Goal: Information Seeking & Learning: Understand process/instructions

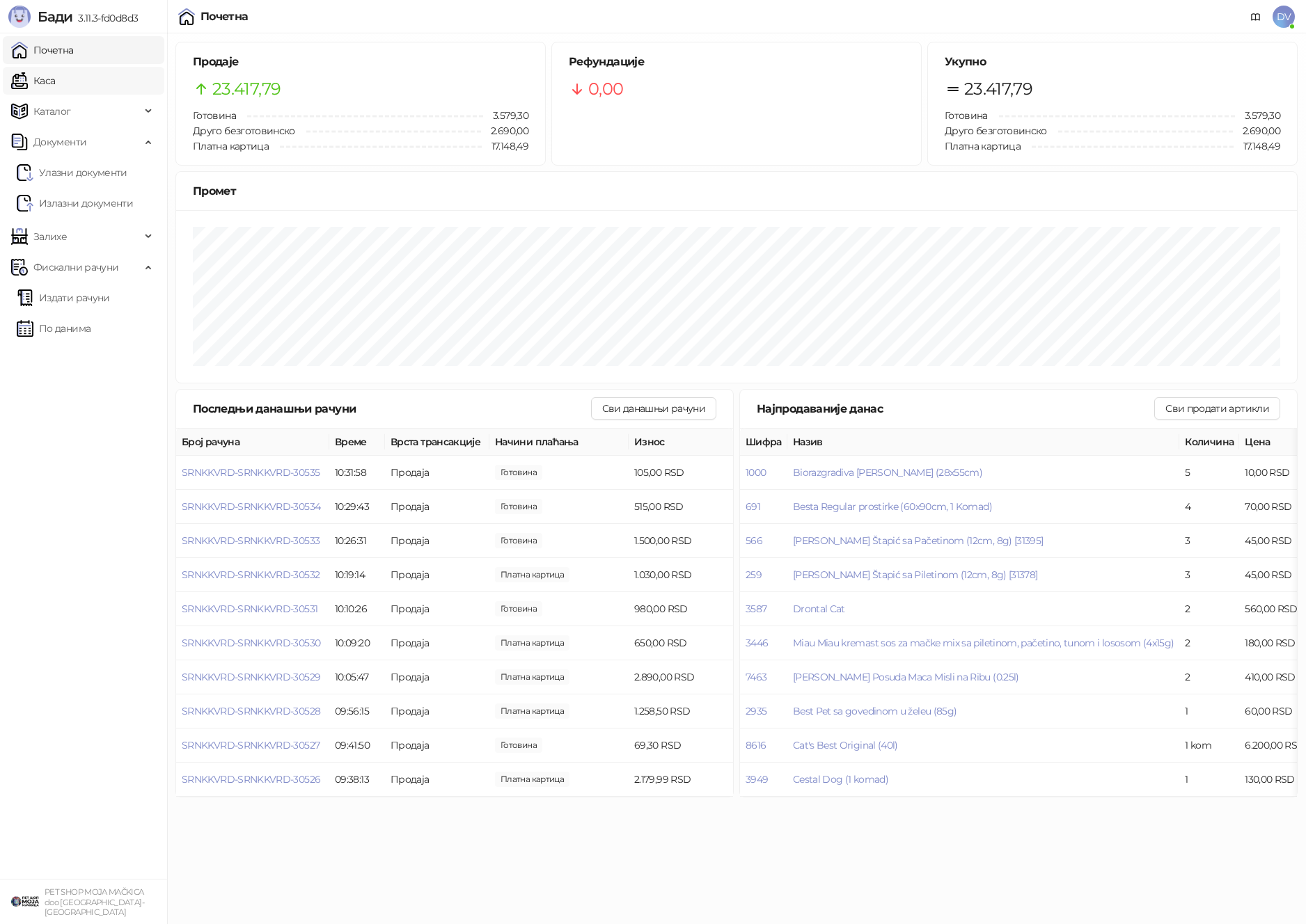
click at [43, 79] on link "Каса" at bounding box center [33, 80] width 43 height 27
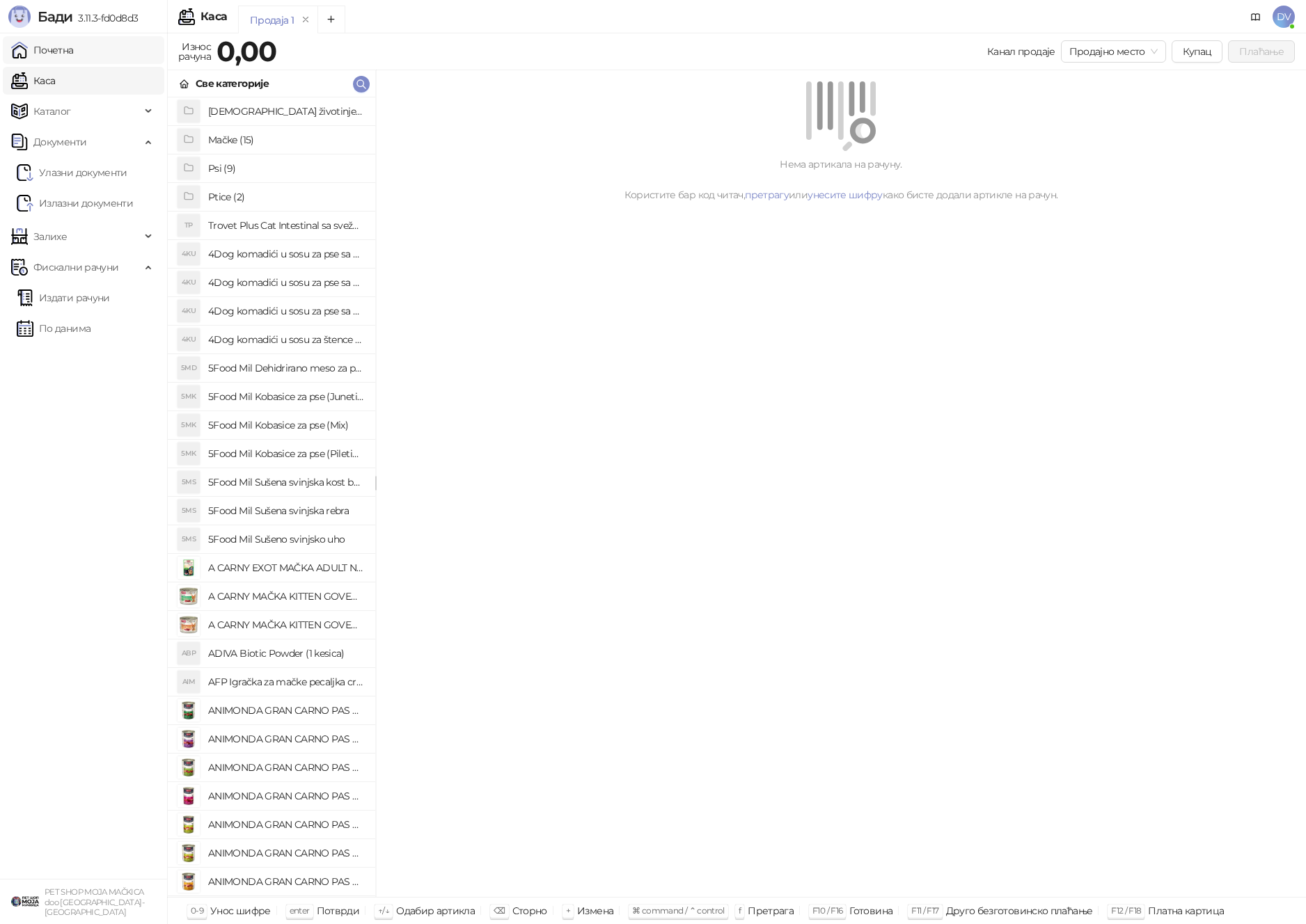
click at [74, 55] on link "Почетна" at bounding box center [43, 50] width 63 height 27
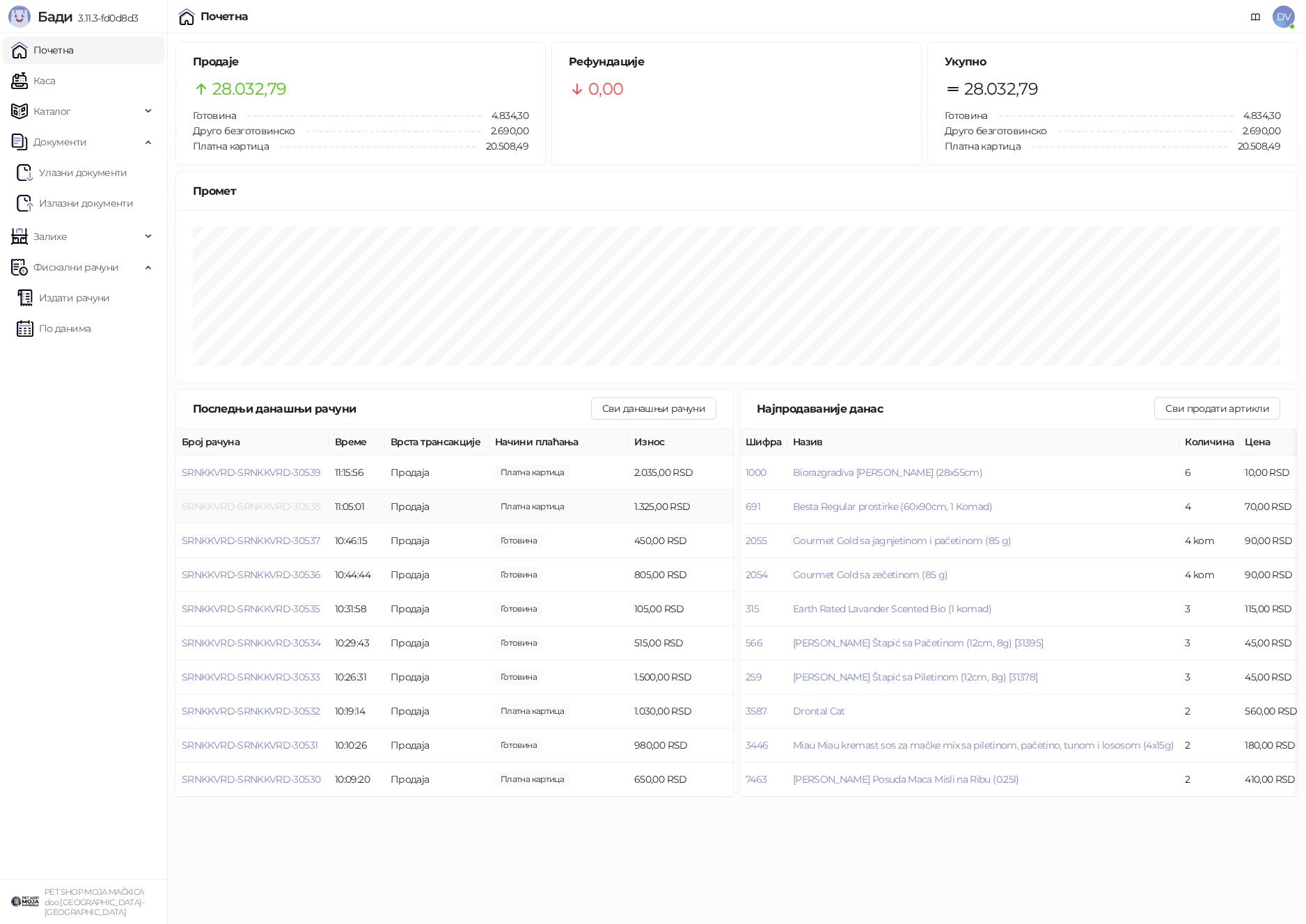
click at [261, 508] on span "SRNKKVRD-SRNKKVRD-30538" at bounding box center [251, 506] width 138 height 12
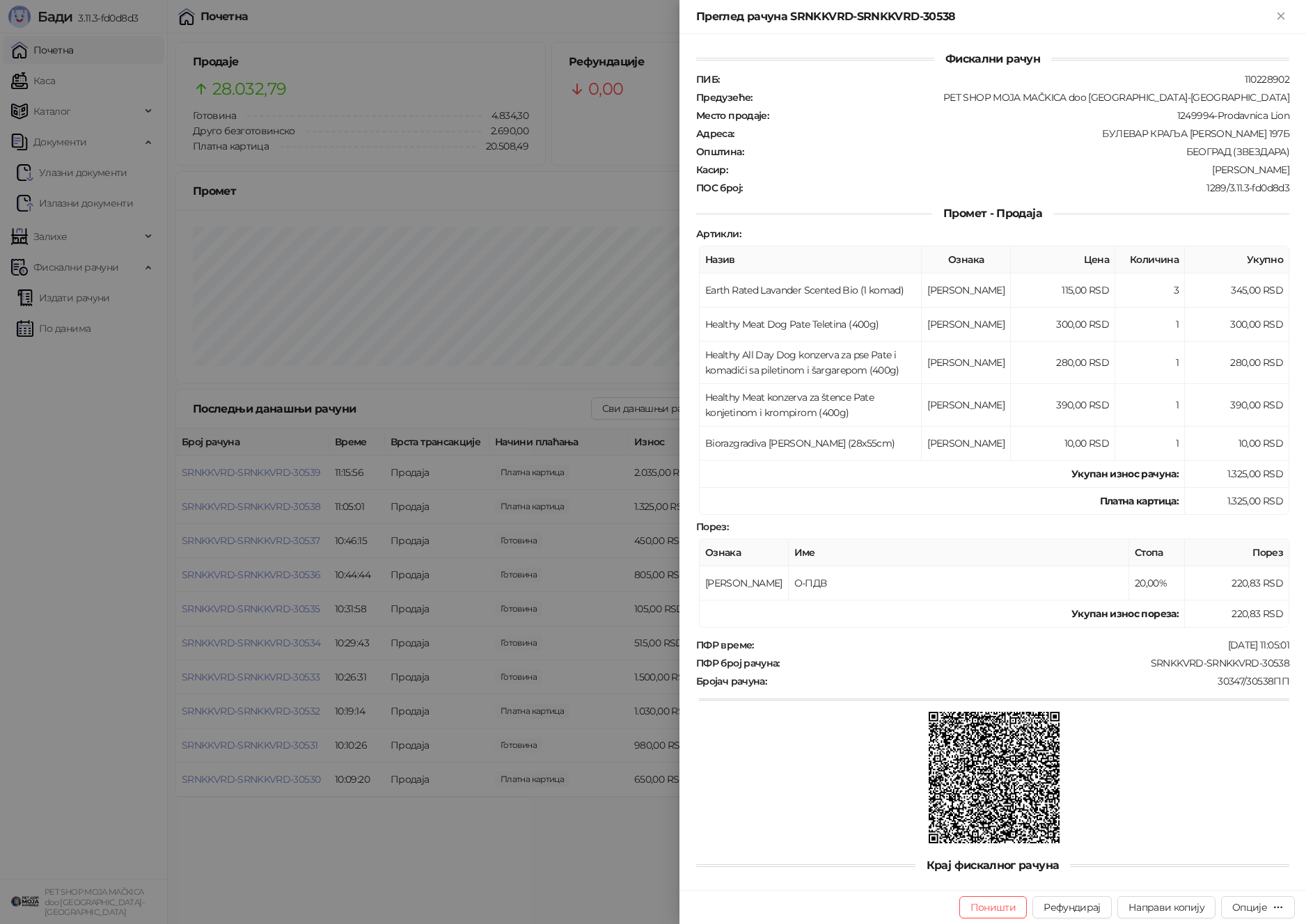
click at [263, 508] on div at bounding box center [653, 462] width 1306 height 924
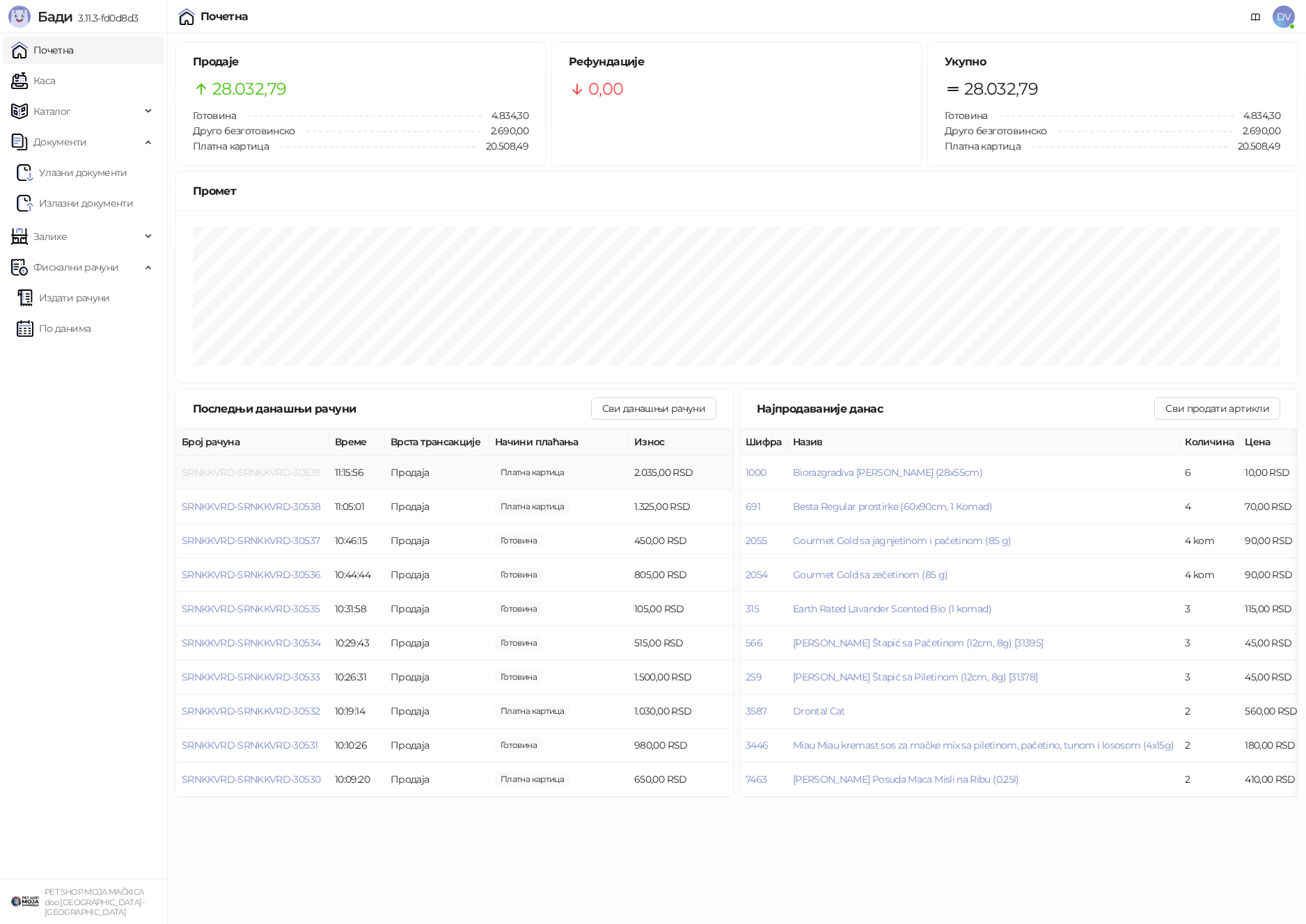
click at [282, 471] on span "SRNKKVRD-SRNKKVRD-30539" at bounding box center [251, 473] width 138 height 12
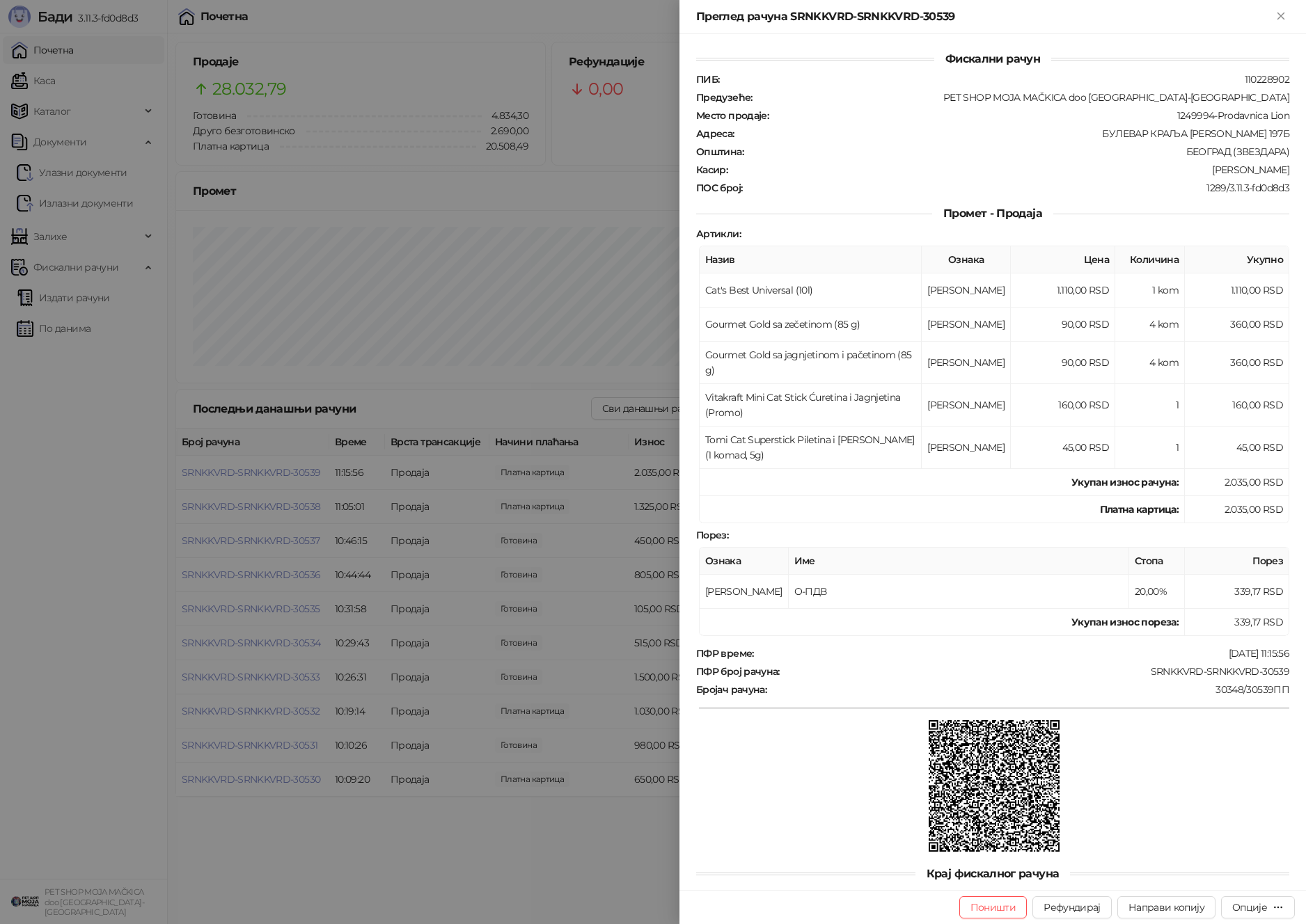
click at [401, 467] on div at bounding box center [653, 462] width 1306 height 924
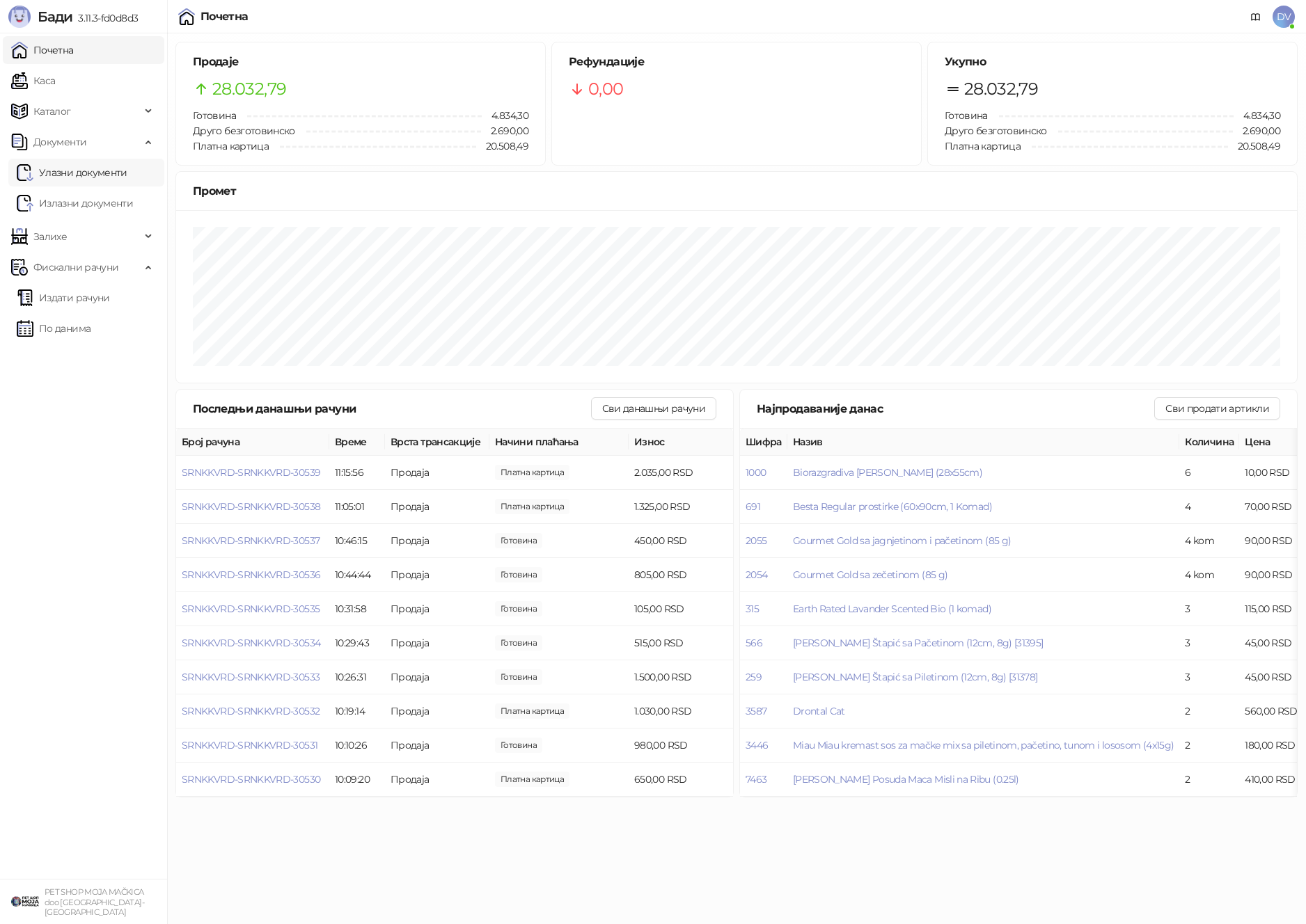
click at [107, 167] on link "Улазни документи" at bounding box center [72, 172] width 111 height 27
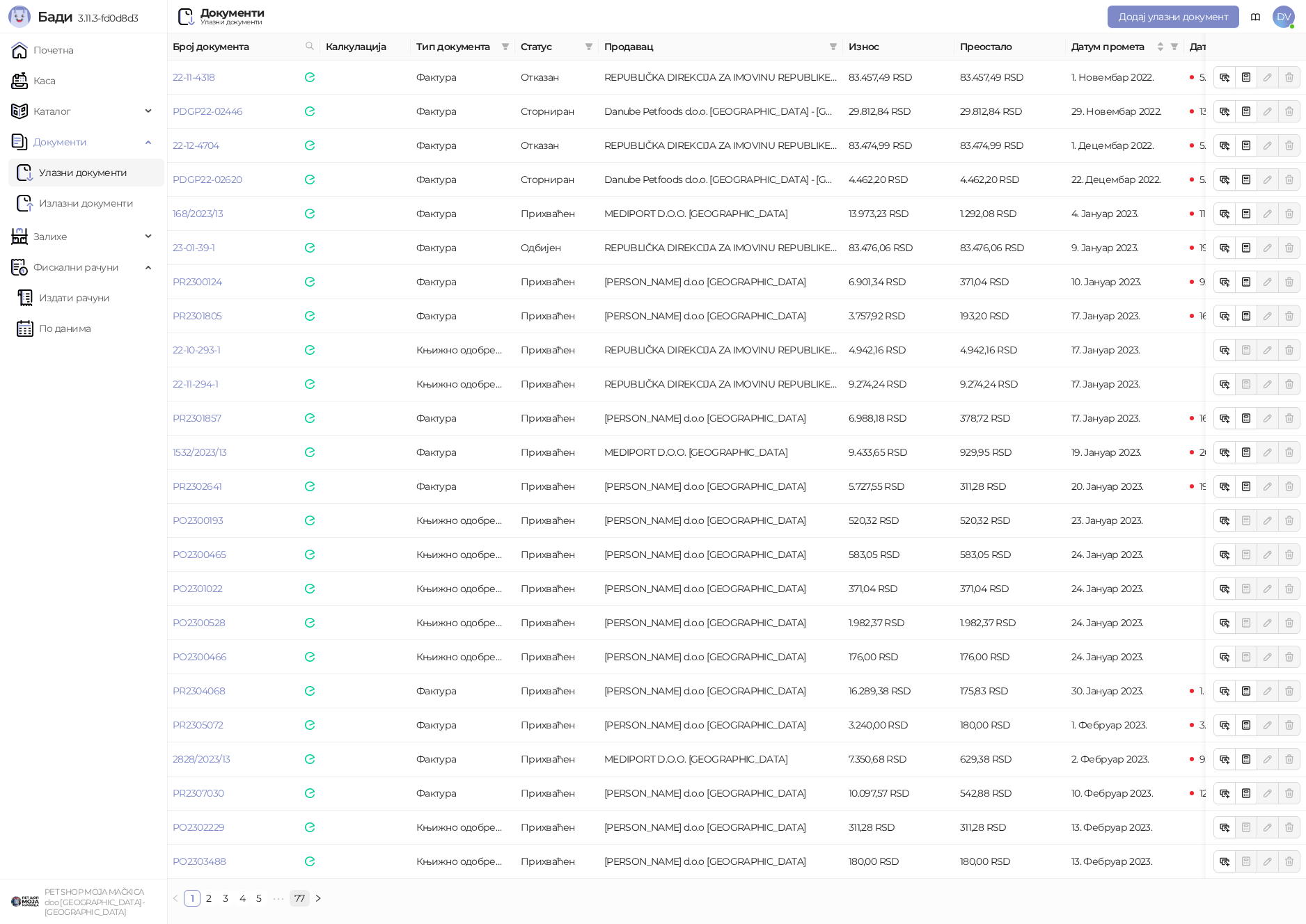
click at [301, 892] on link "77" at bounding box center [299, 898] width 19 height 15
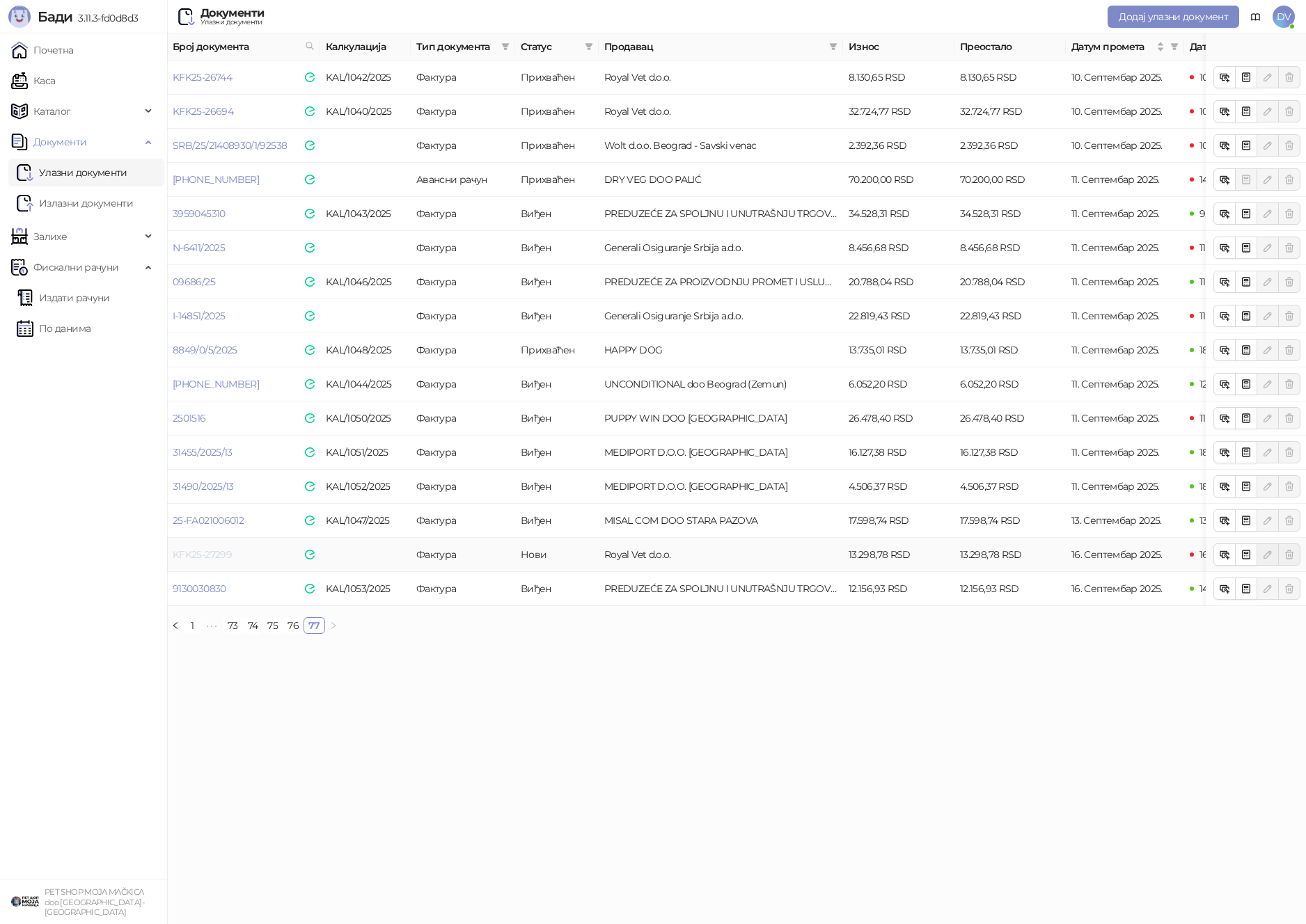
click at [193, 552] on link "KFK25-27299" at bounding box center [202, 554] width 59 height 12
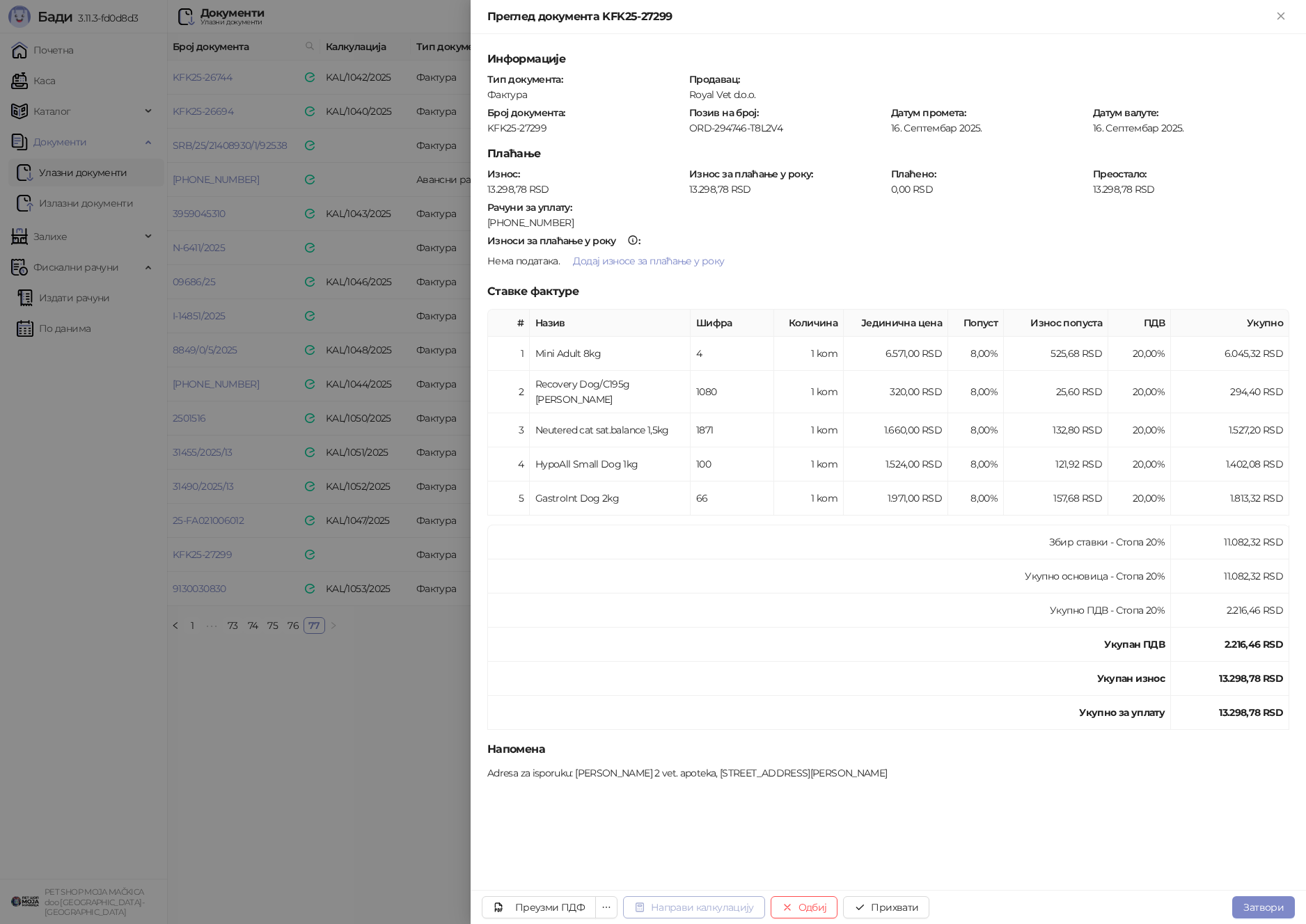
click at [696, 904] on button "Направи калкулацију" at bounding box center [694, 907] width 142 height 22
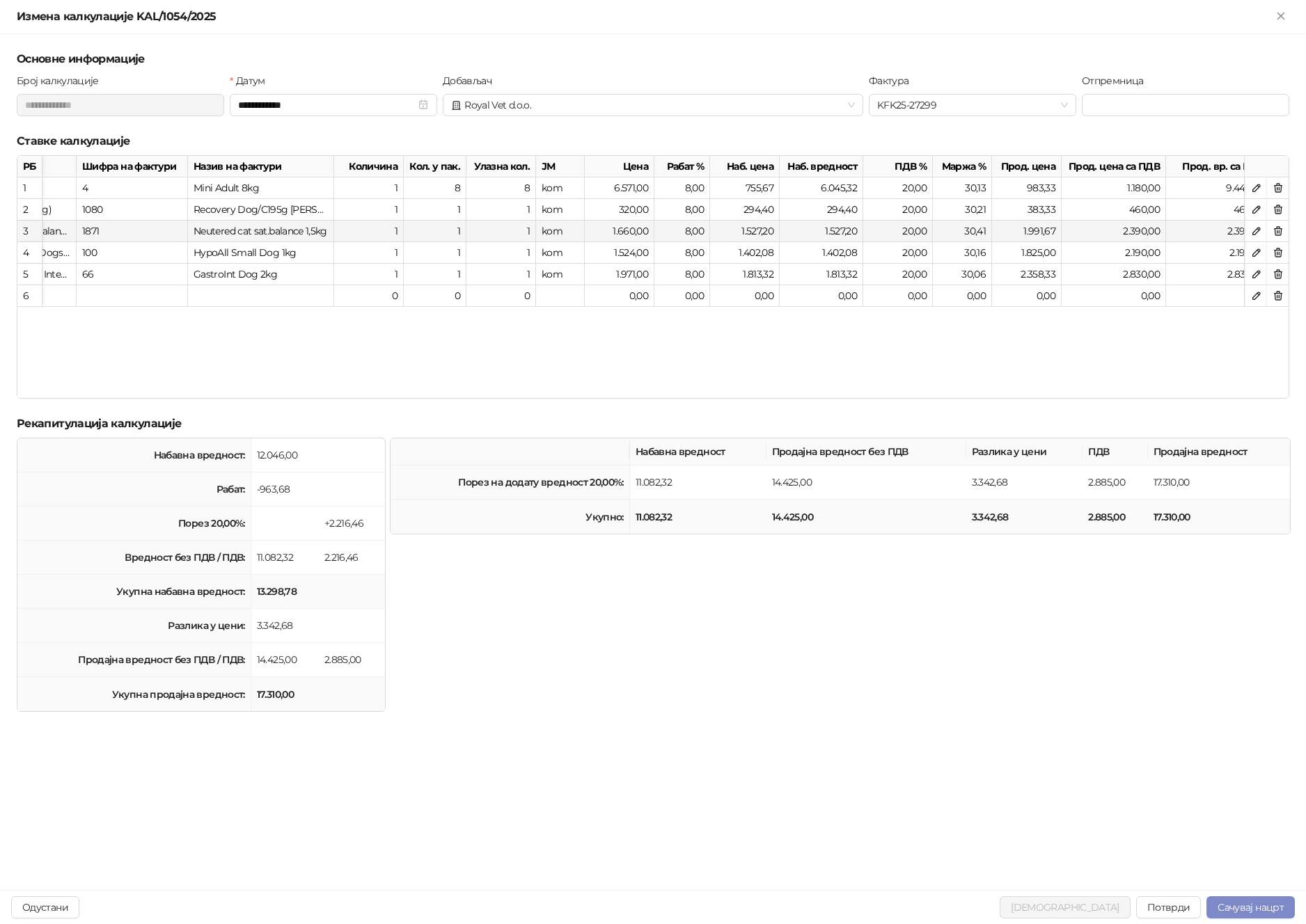
scroll to position [0, 398]
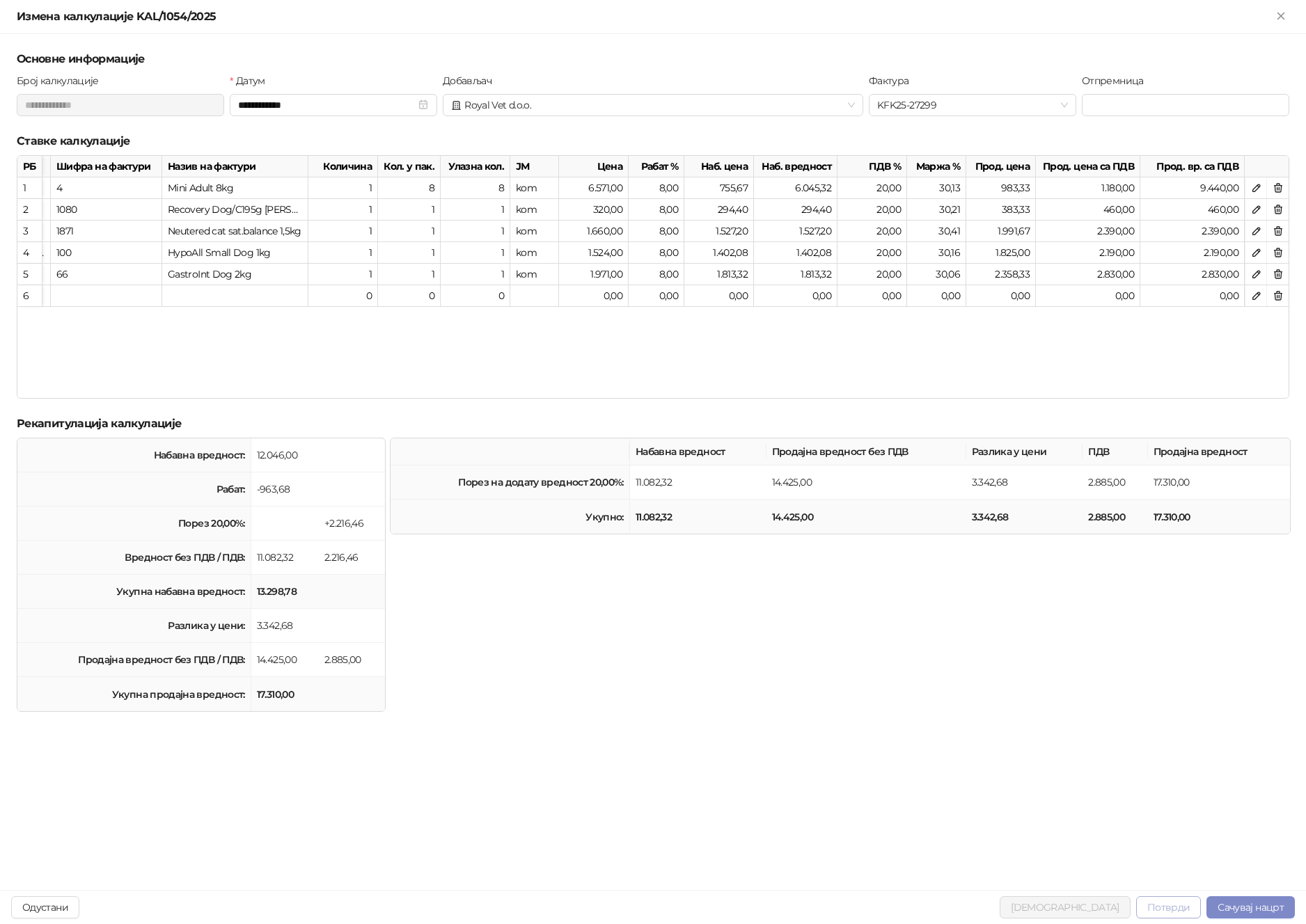
click at [1174, 911] on button "Потврди" at bounding box center [1169, 907] width 66 height 22
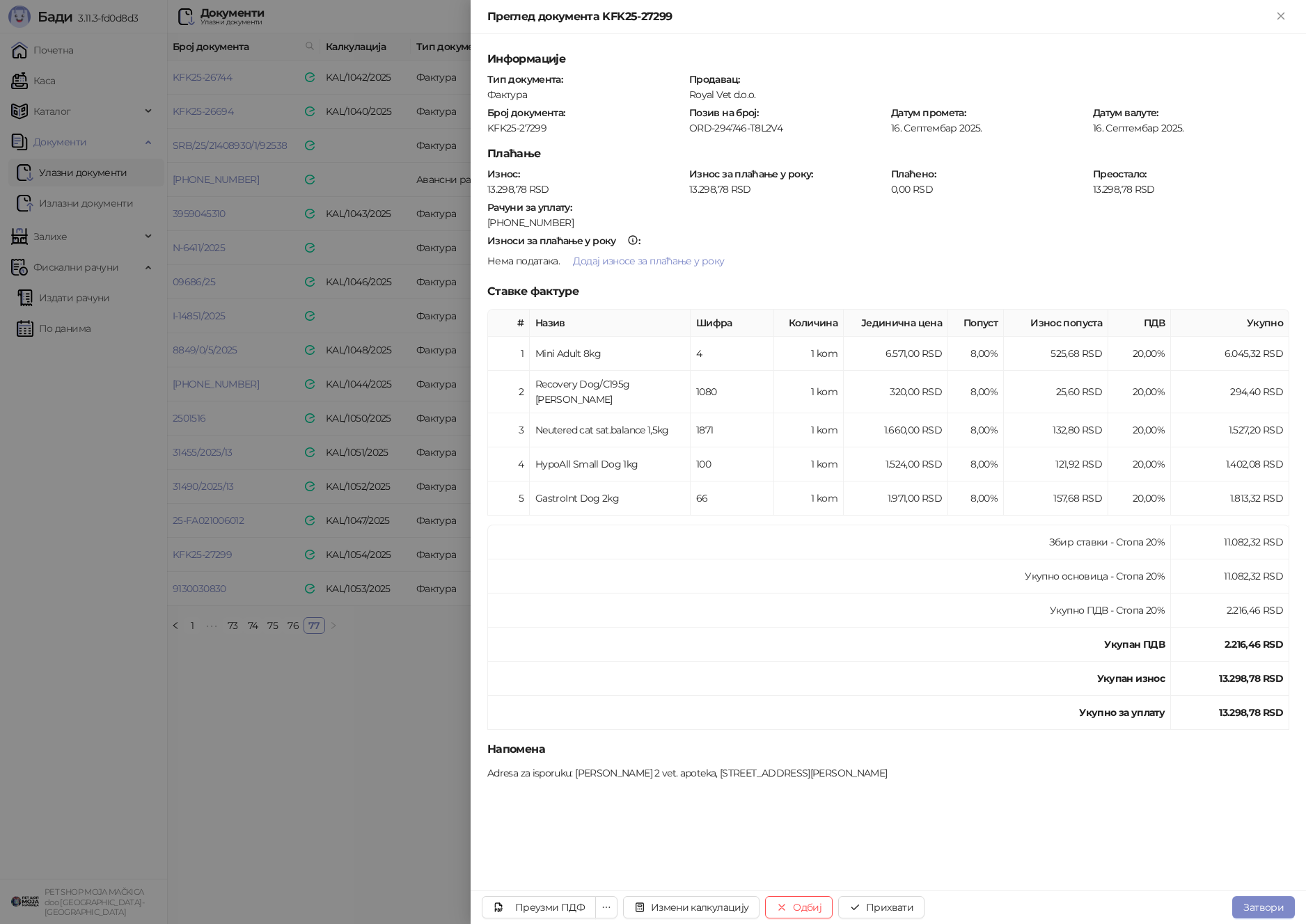
click at [385, 189] on div at bounding box center [653, 462] width 1306 height 924
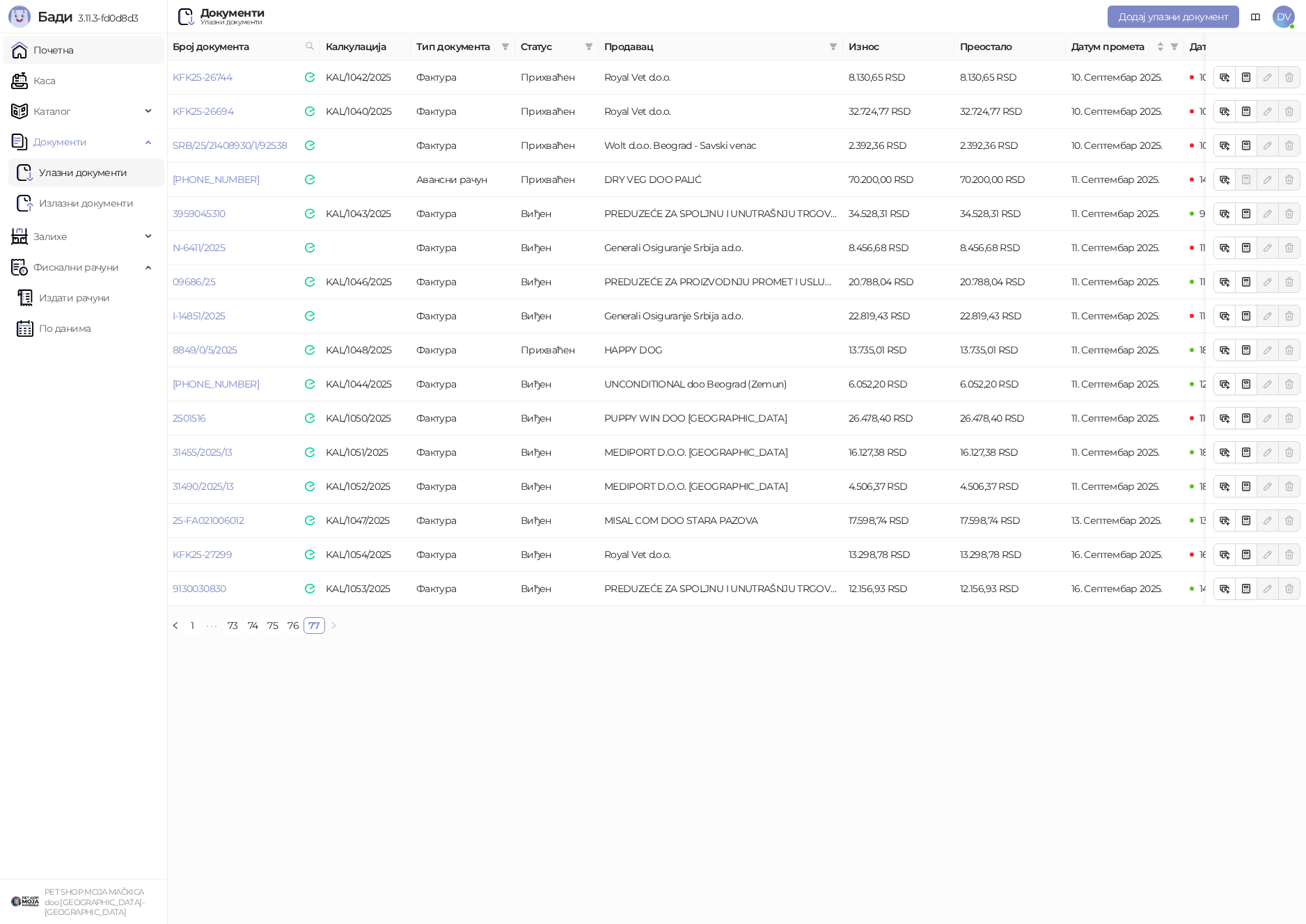
click at [74, 48] on link "Почетна" at bounding box center [43, 50] width 63 height 27
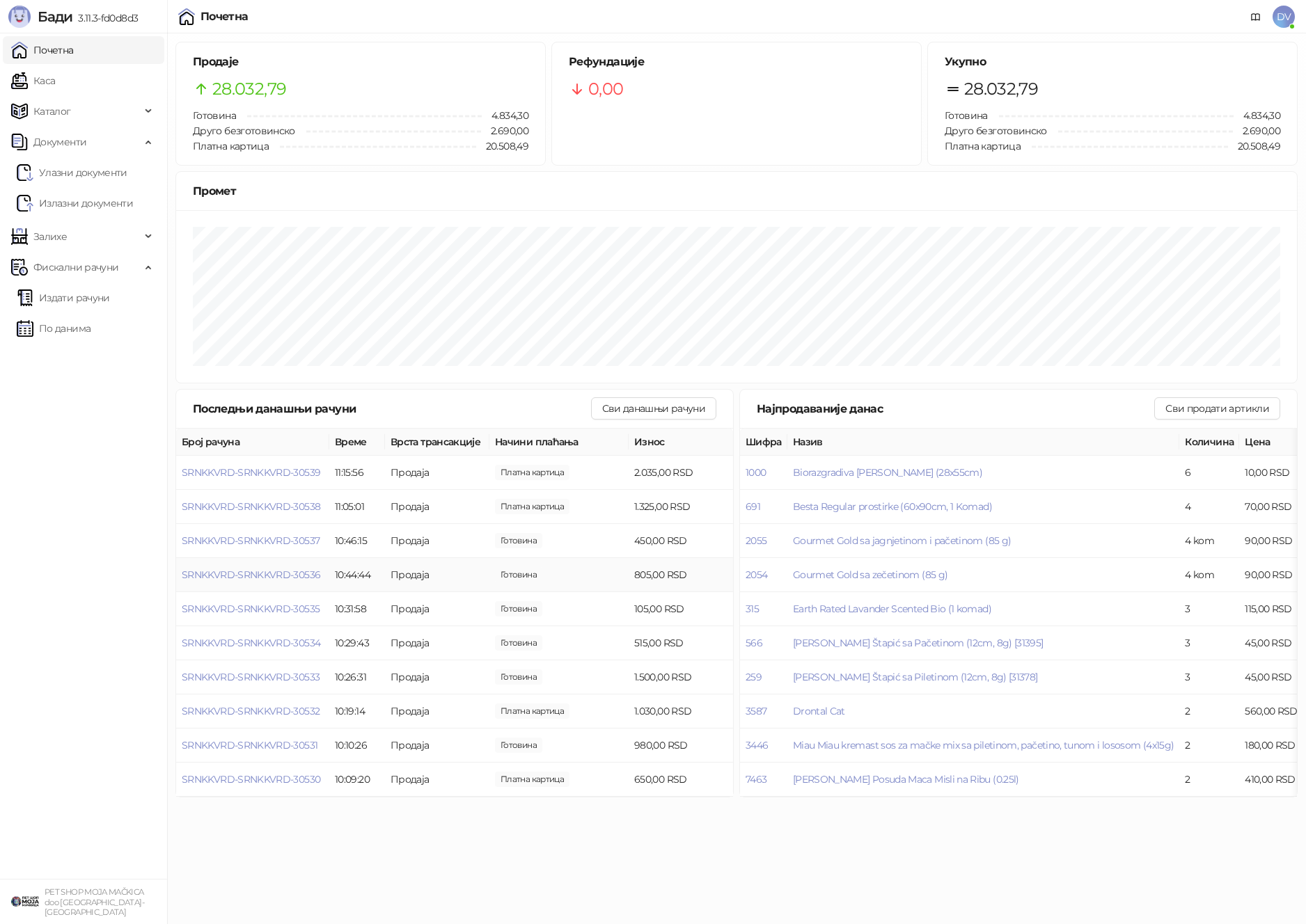
click at [295, 561] on td "SRNKKVRD-SRNKKVRD-30536" at bounding box center [253, 575] width 153 height 34
click at [295, 570] on span "SRNKKVRD-SRNKKVRD-30536" at bounding box center [251, 575] width 138 height 12
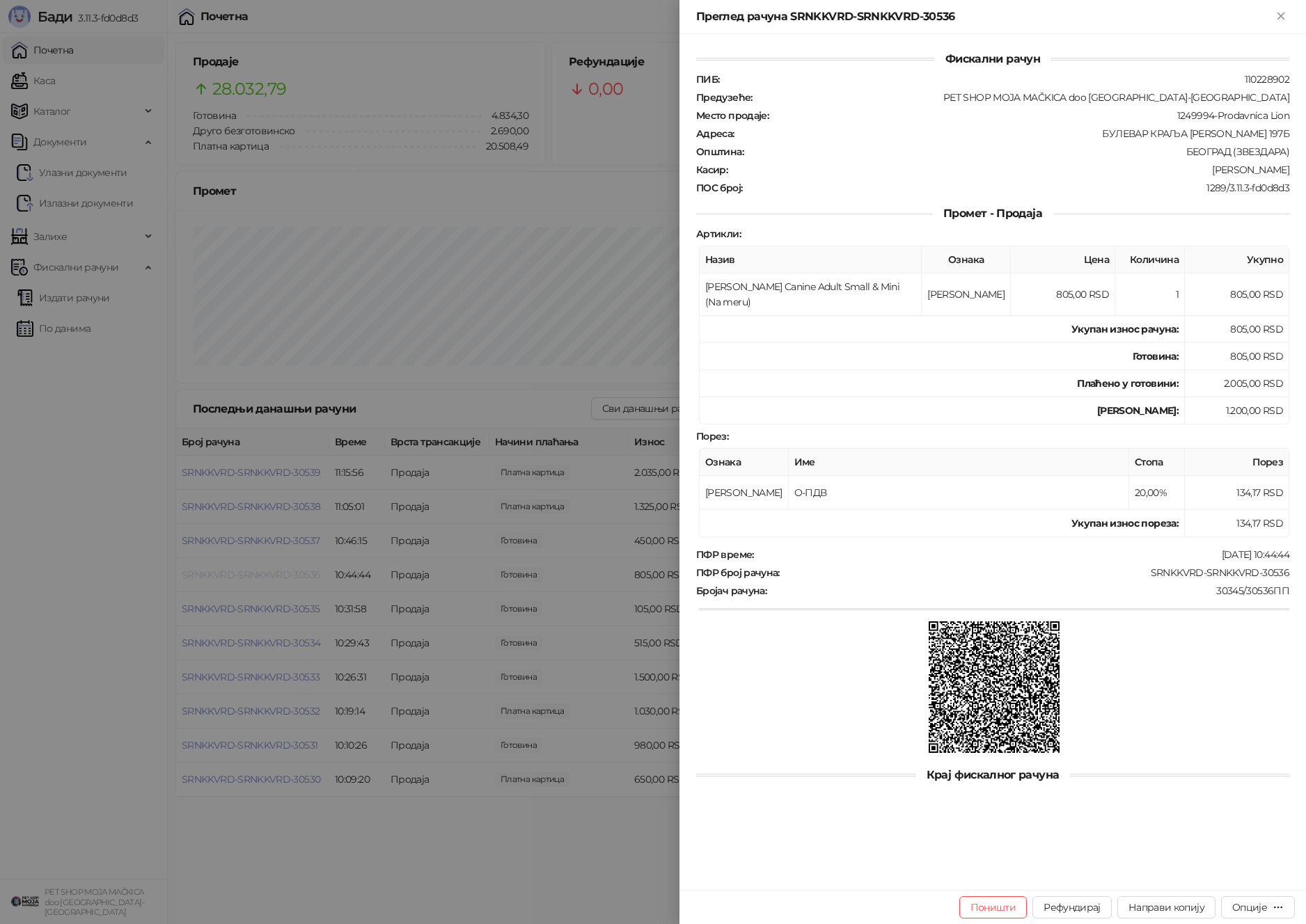
click at [295, 570] on div at bounding box center [653, 462] width 1306 height 924
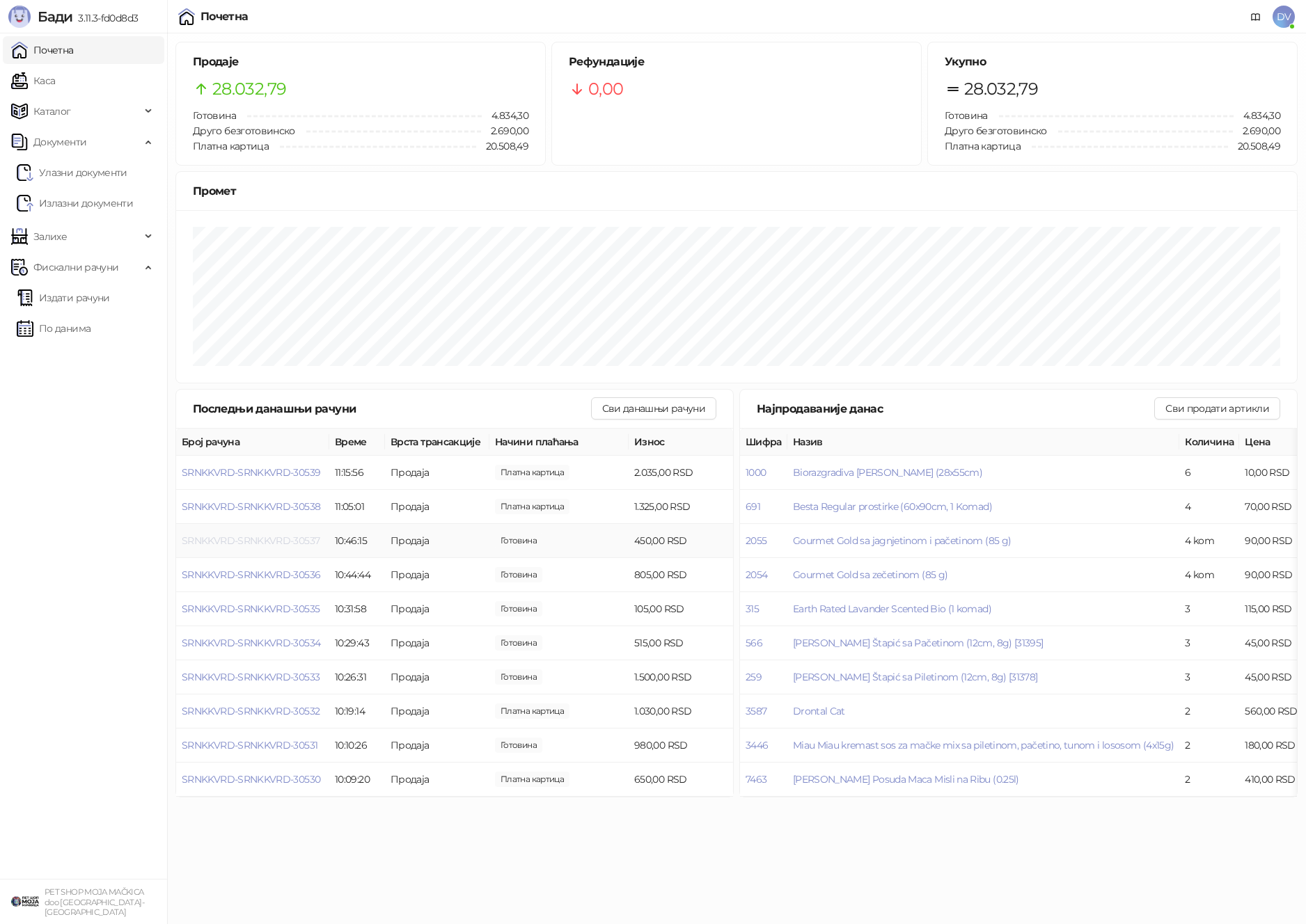
click at [293, 542] on span "SRNKKVRD-SRNKKVRD-30537" at bounding box center [250, 541] width 138 height 12
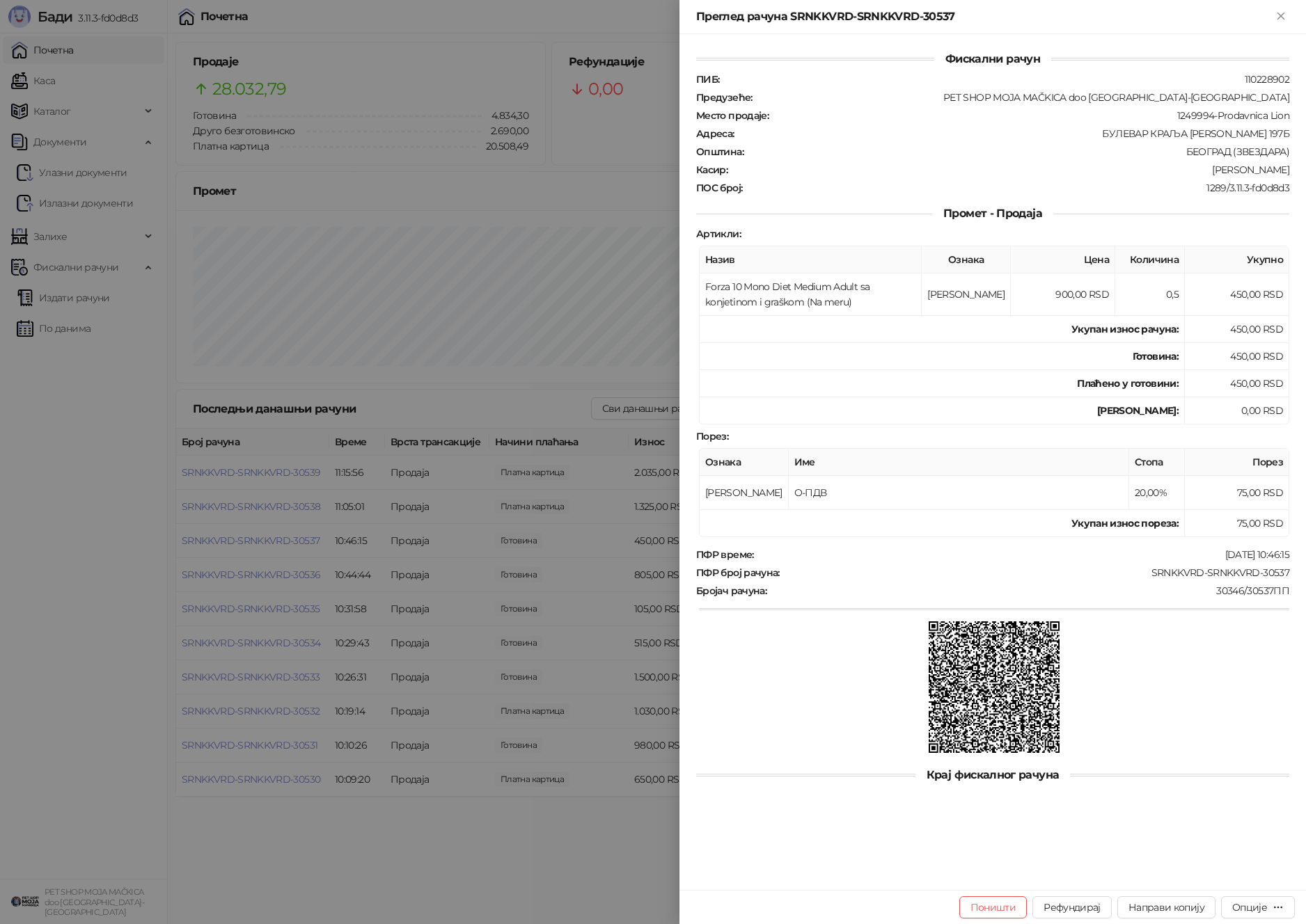
click at [293, 542] on div at bounding box center [653, 462] width 1306 height 924
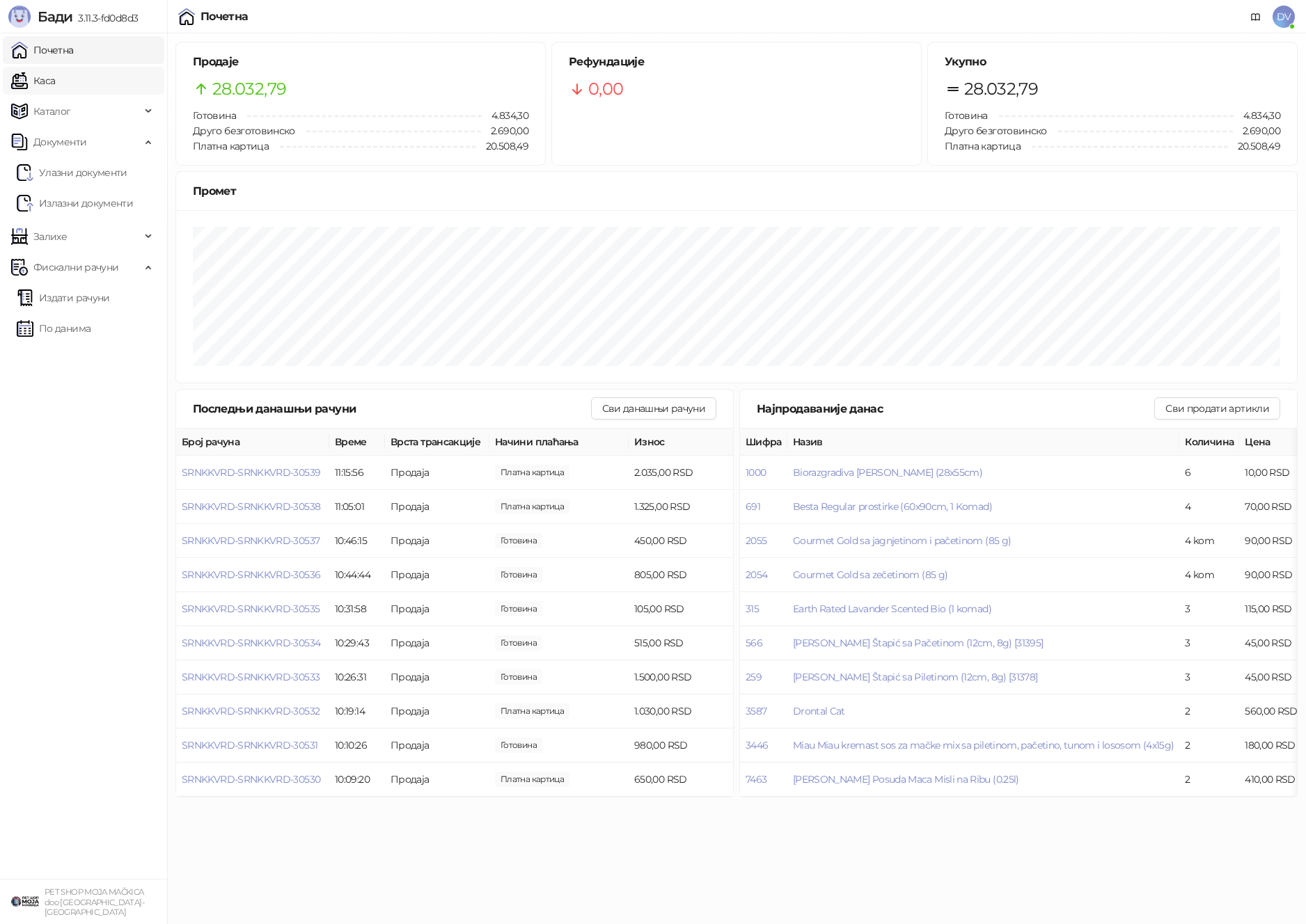
click at [55, 67] on link "Каса" at bounding box center [33, 80] width 43 height 27
drag, startPoint x: 111, startPoint y: 67, endPoint x: 125, endPoint y: 53, distance: 19.8
click at [55, 68] on link "Каса" at bounding box center [33, 80] width 43 height 27
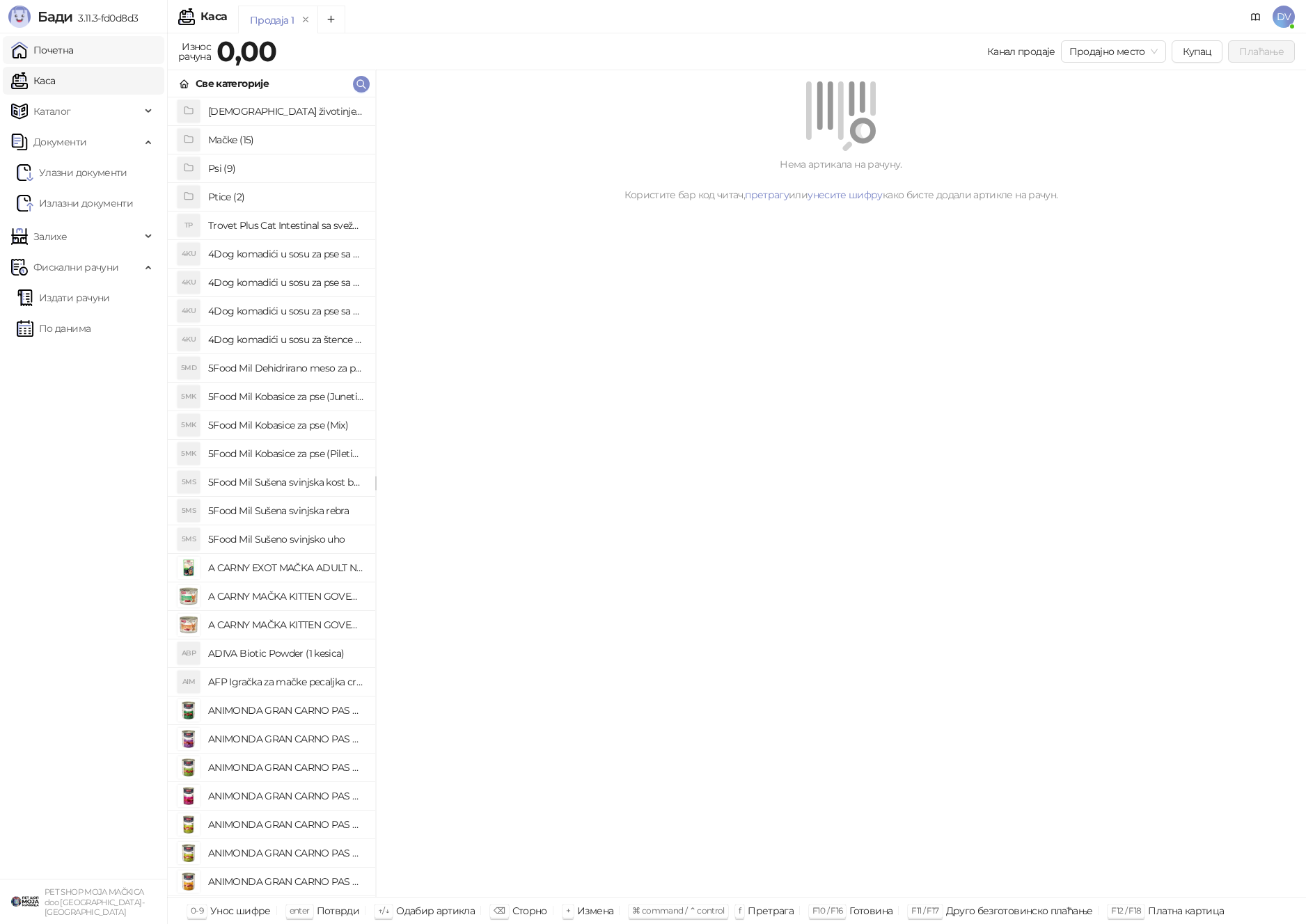
click at [74, 51] on link "Почетна" at bounding box center [43, 50] width 63 height 27
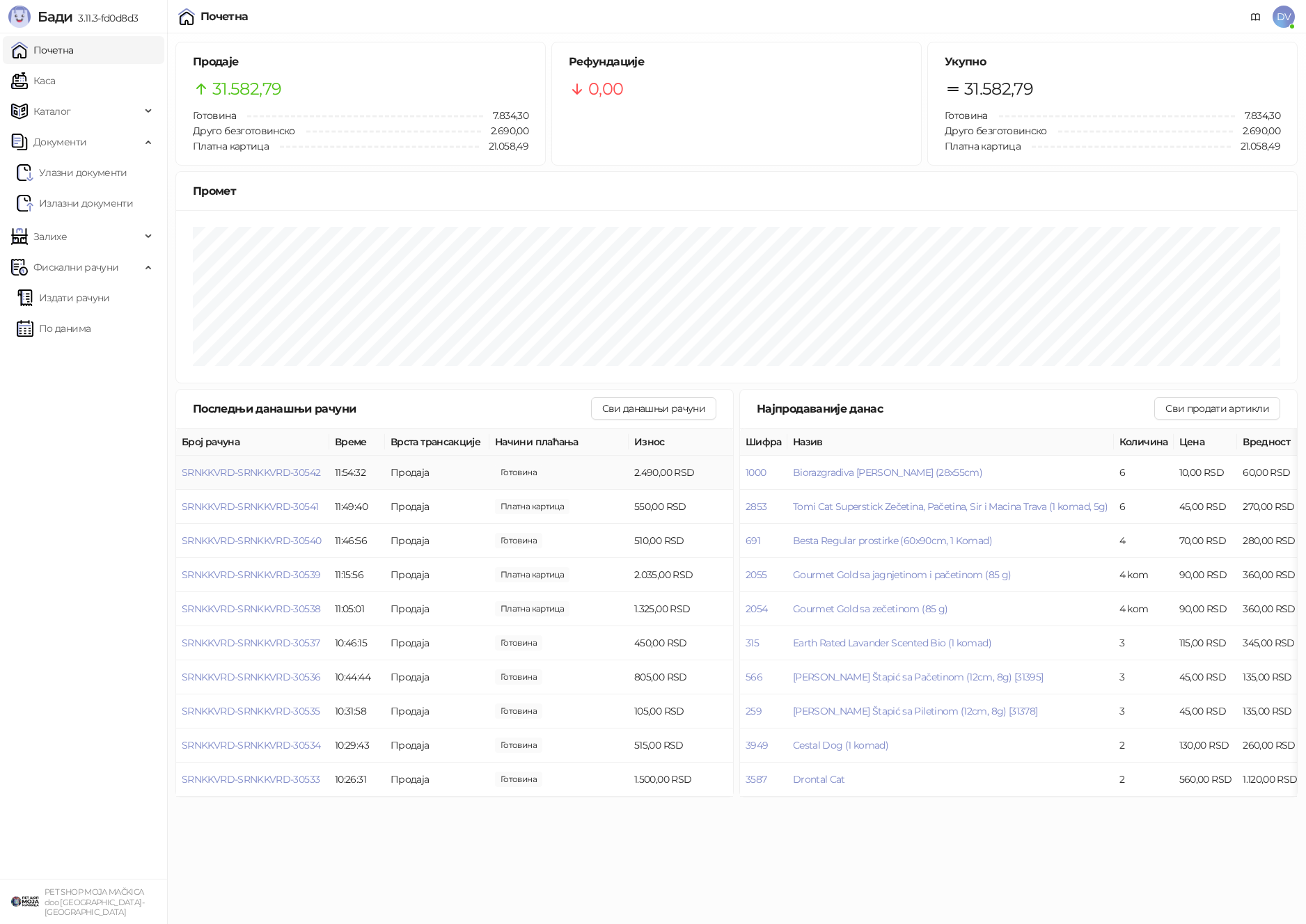
click at [257, 464] on td "SRNKKVRD-SRNKKVRD-30542" at bounding box center [253, 473] width 153 height 34
click at [266, 477] on span "SRNKKVRD-SRNKKVRD-30542" at bounding box center [251, 473] width 138 height 12
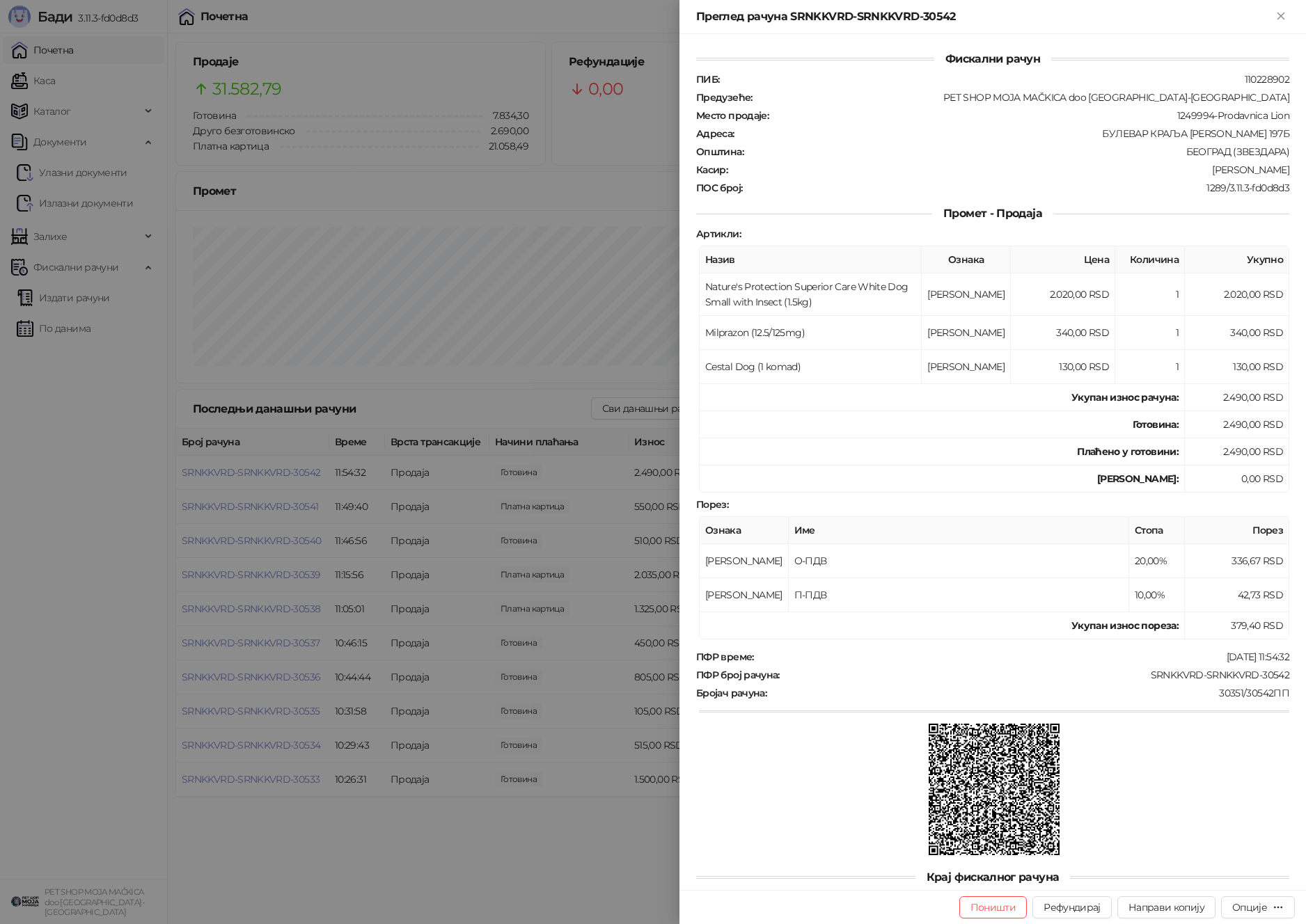
click at [311, 537] on div at bounding box center [653, 462] width 1306 height 924
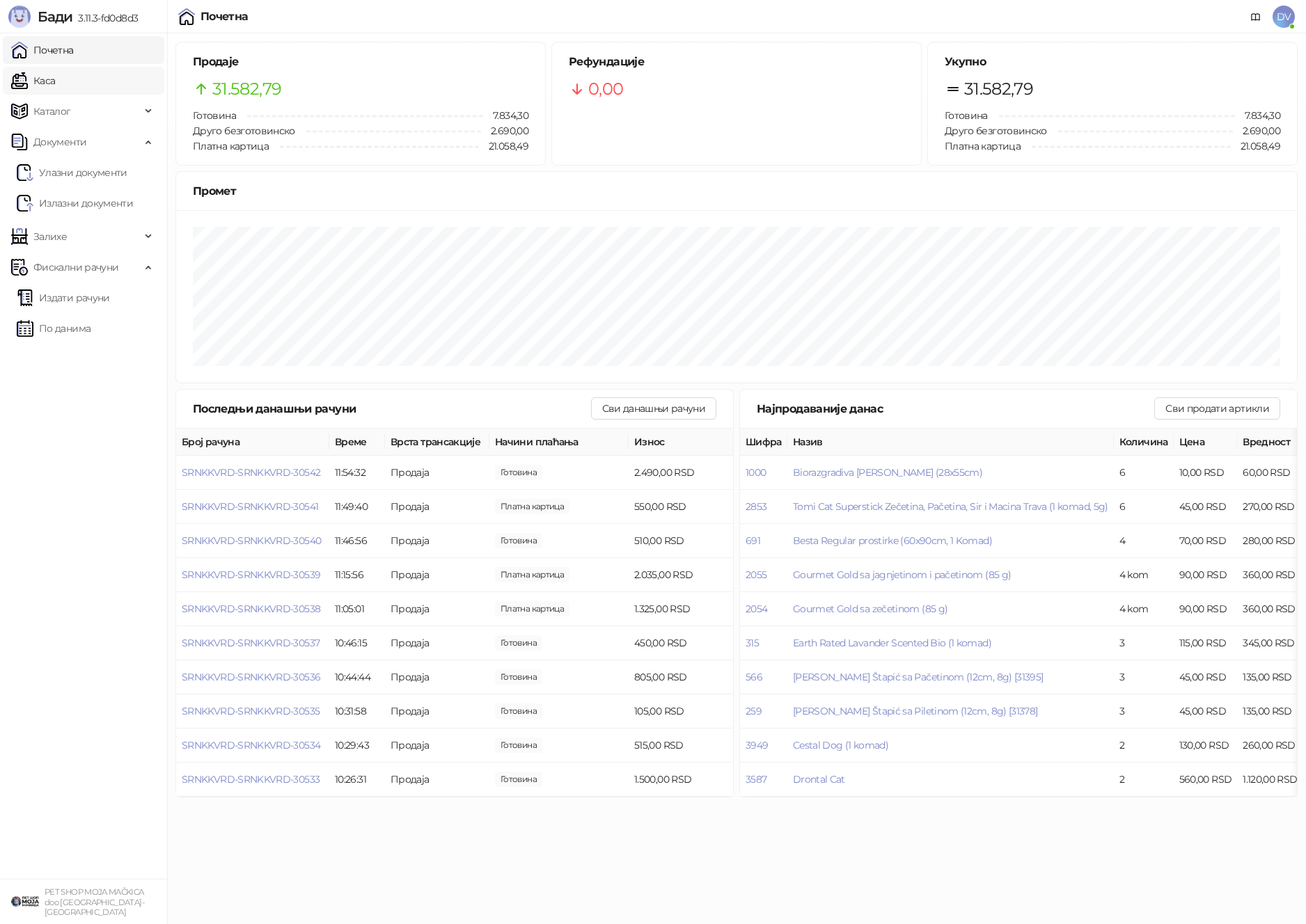
click at [55, 67] on link "Каса" at bounding box center [33, 80] width 43 height 27
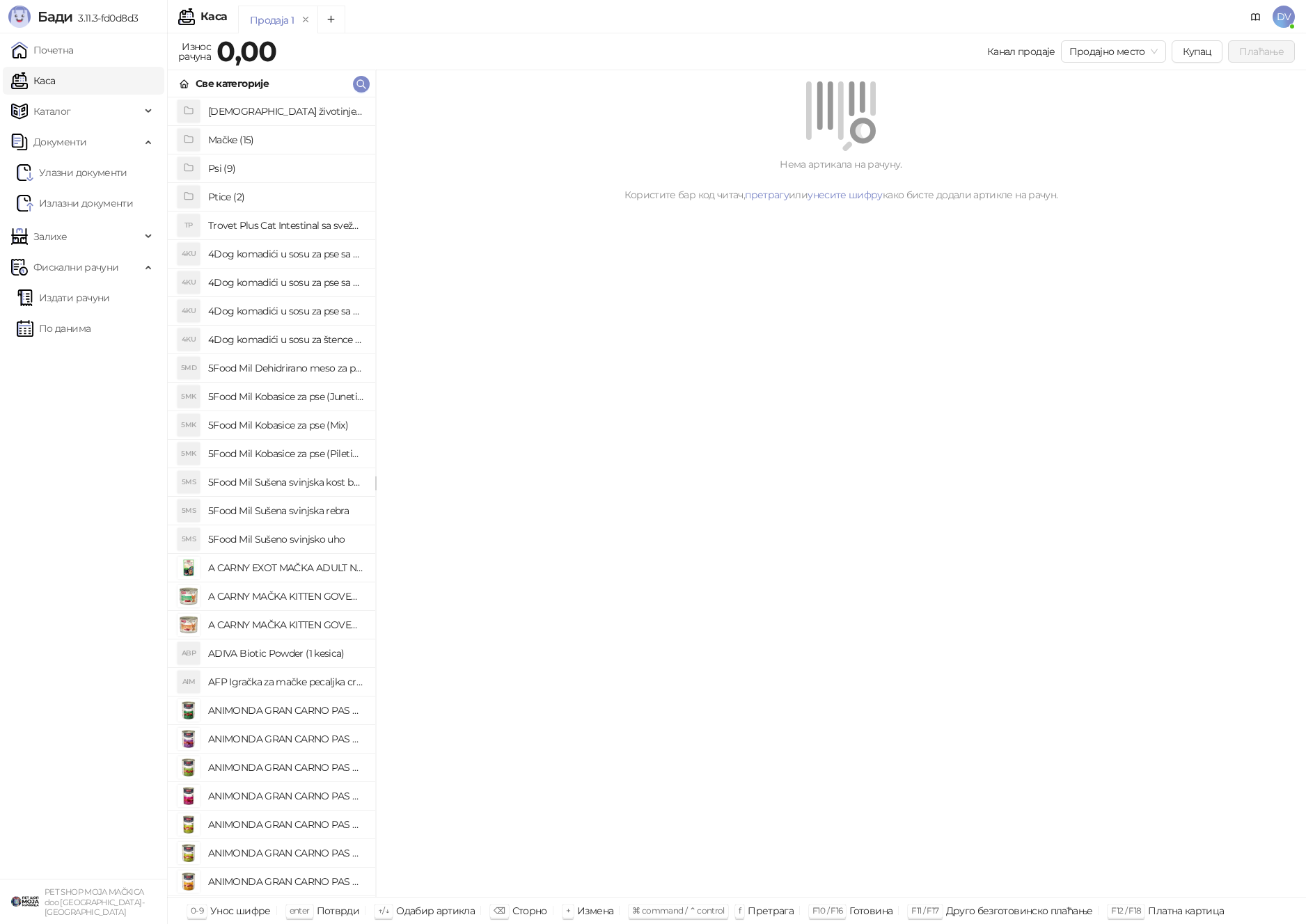
click at [130, 35] on ul "Почетна Каса Каталог Документи Улазни документи Излазни документи Залихе Фискал…" at bounding box center [83, 457] width 167 height 846
click at [74, 41] on link "Почетна" at bounding box center [43, 50] width 63 height 27
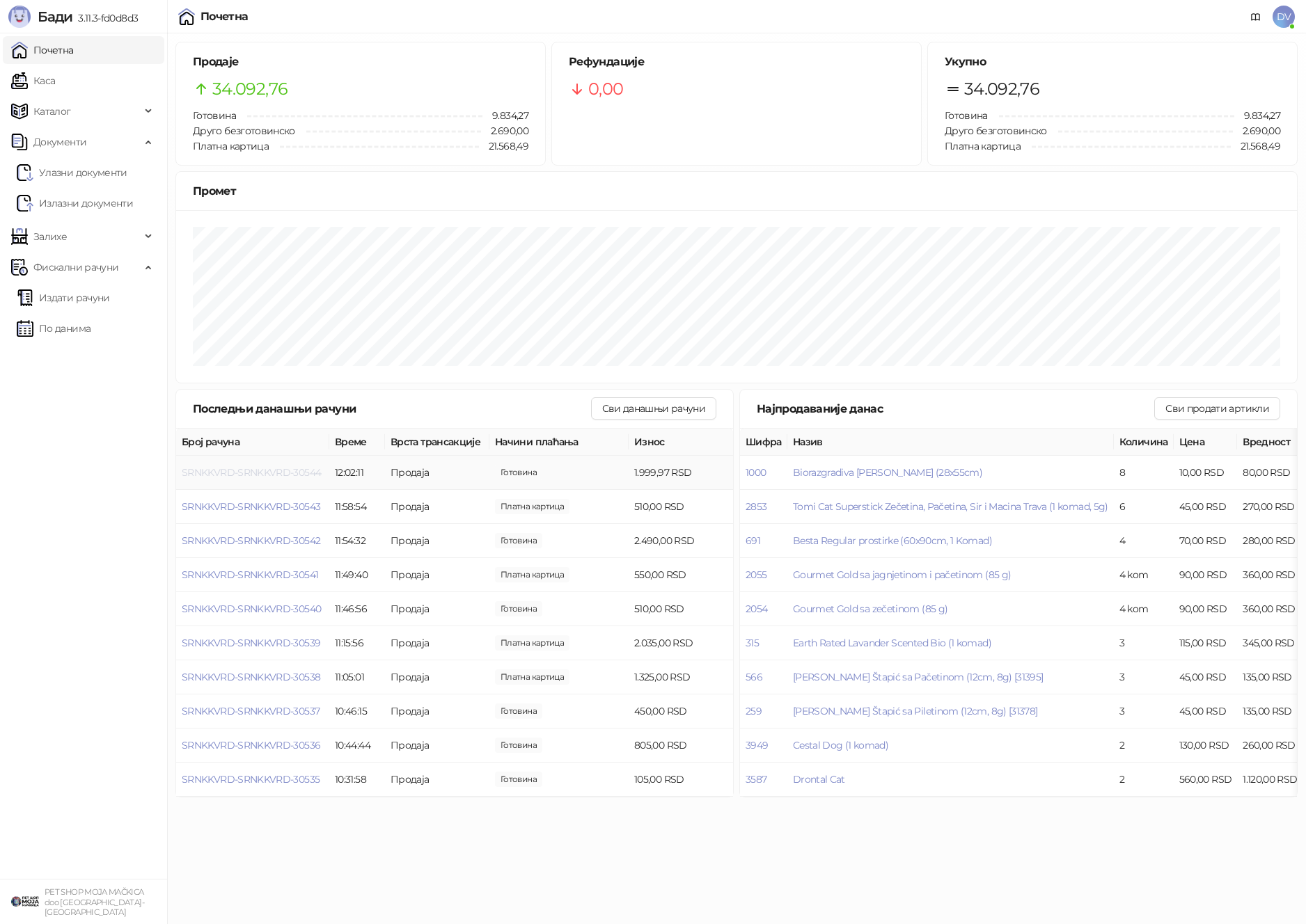
click at [301, 474] on span "SRNKKVRD-SRNKKVRD-30544" at bounding box center [251, 473] width 139 height 12
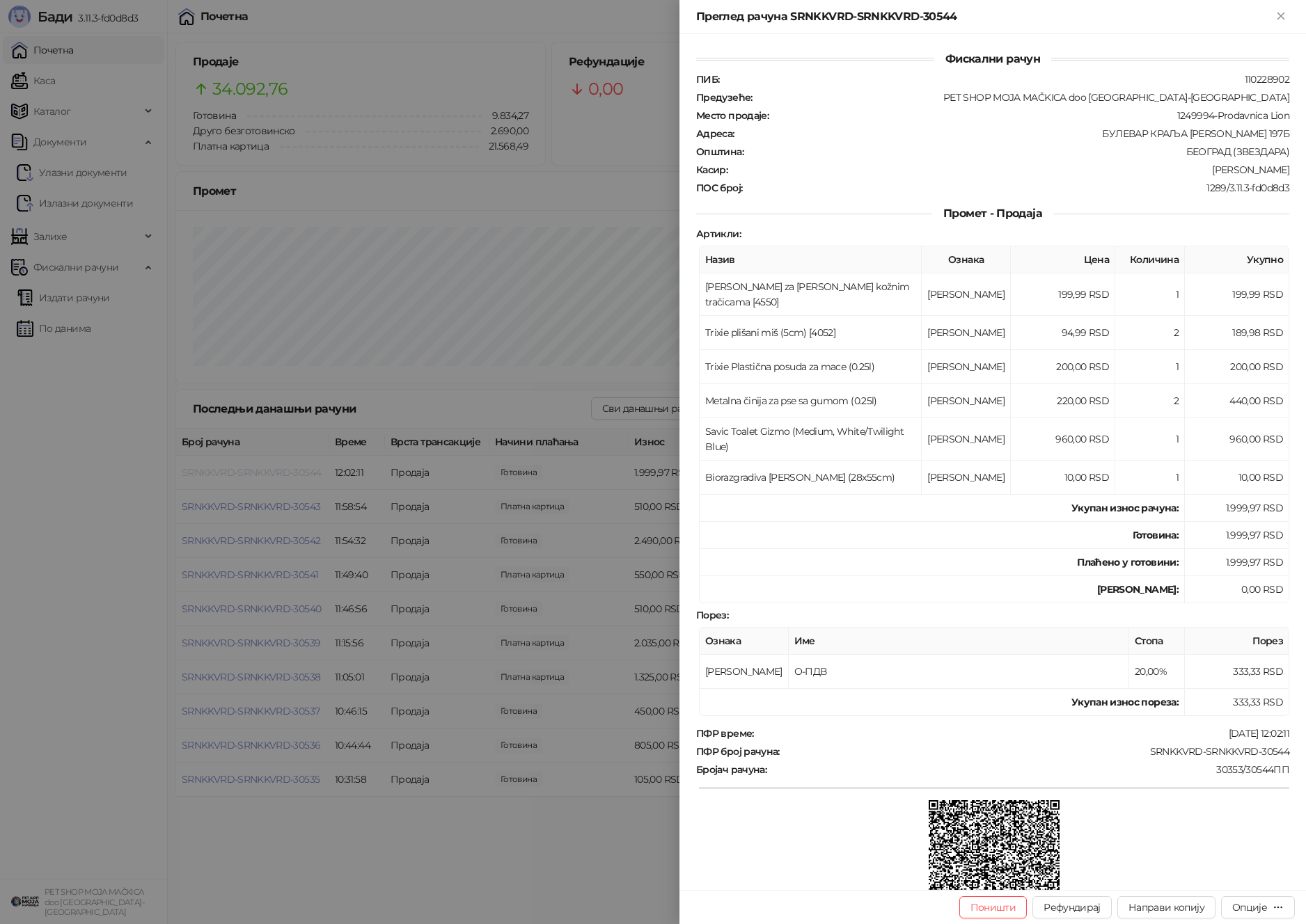
click at [301, 474] on div at bounding box center [653, 462] width 1306 height 924
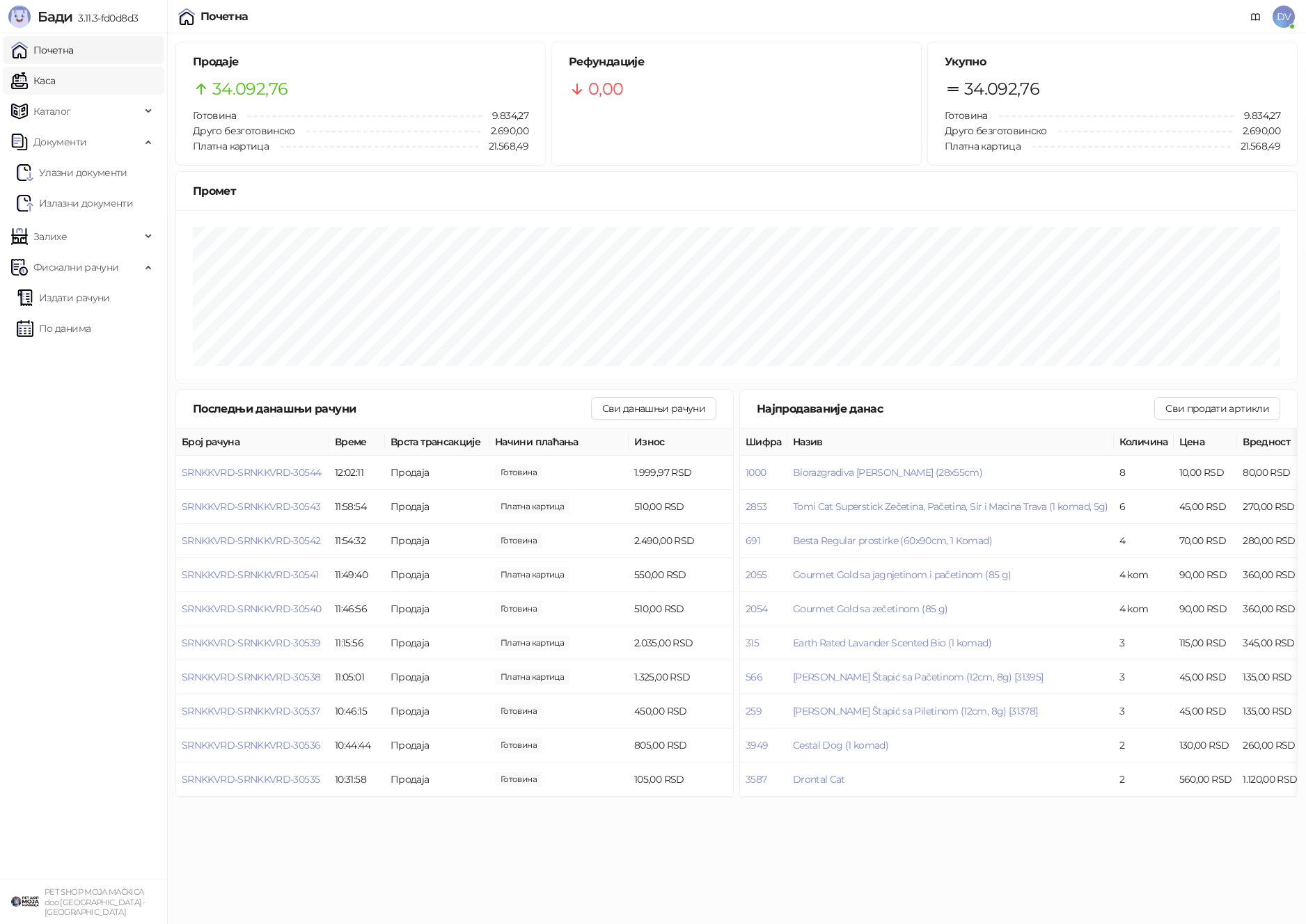
click at [55, 76] on link "Каса" at bounding box center [33, 80] width 43 height 27
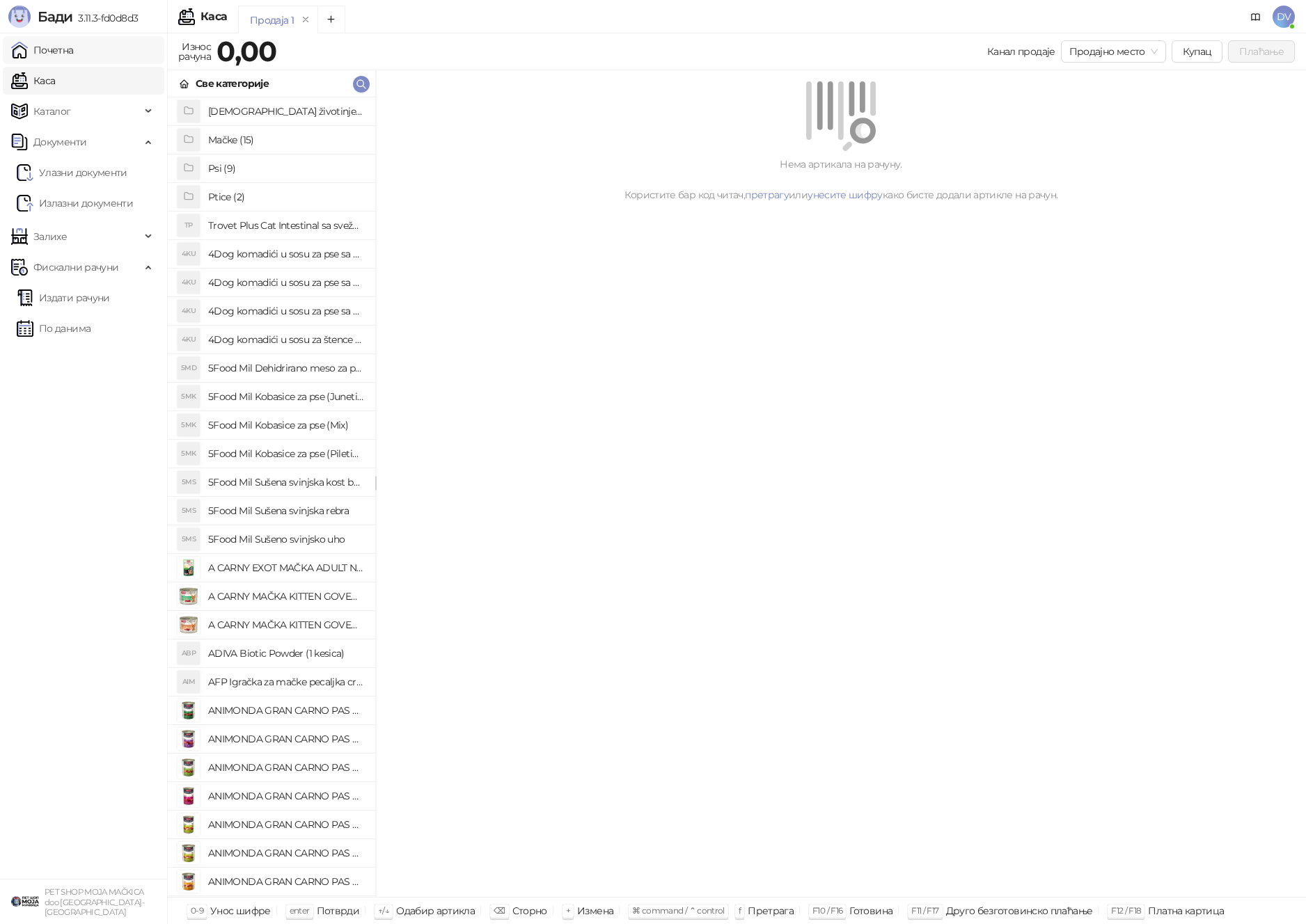
click at [74, 50] on link "Почетна" at bounding box center [43, 50] width 63 height 27
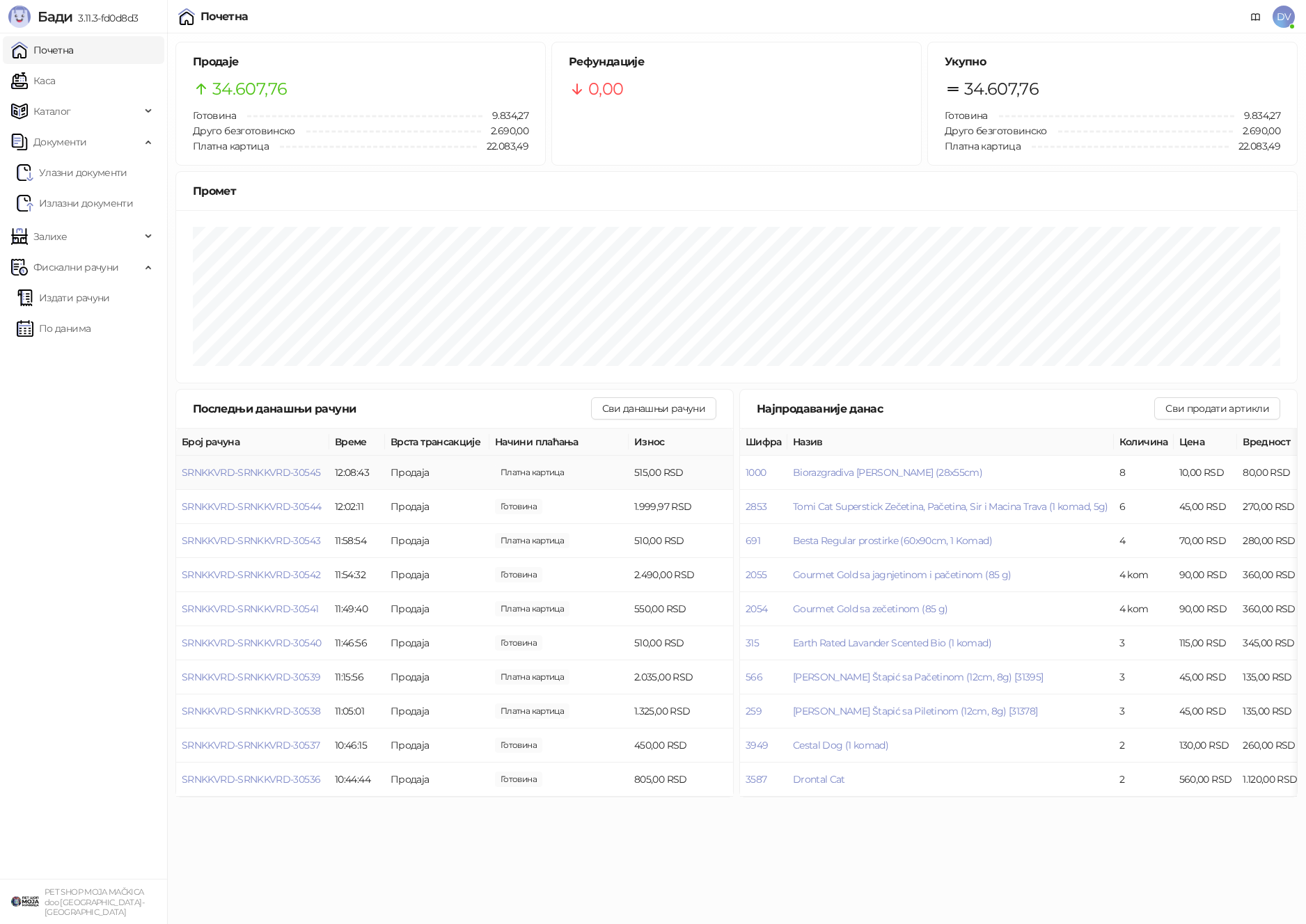
click at [299, 466] on td "SRNKKVRD-SRNKKVRD-30545" at bounding box center [253, 473] width 153 height 34
click at [293, 467] on span "SRNKKVRD-SRNKKVRD-30545" at bounding box center [251, 473] width 138 height 12
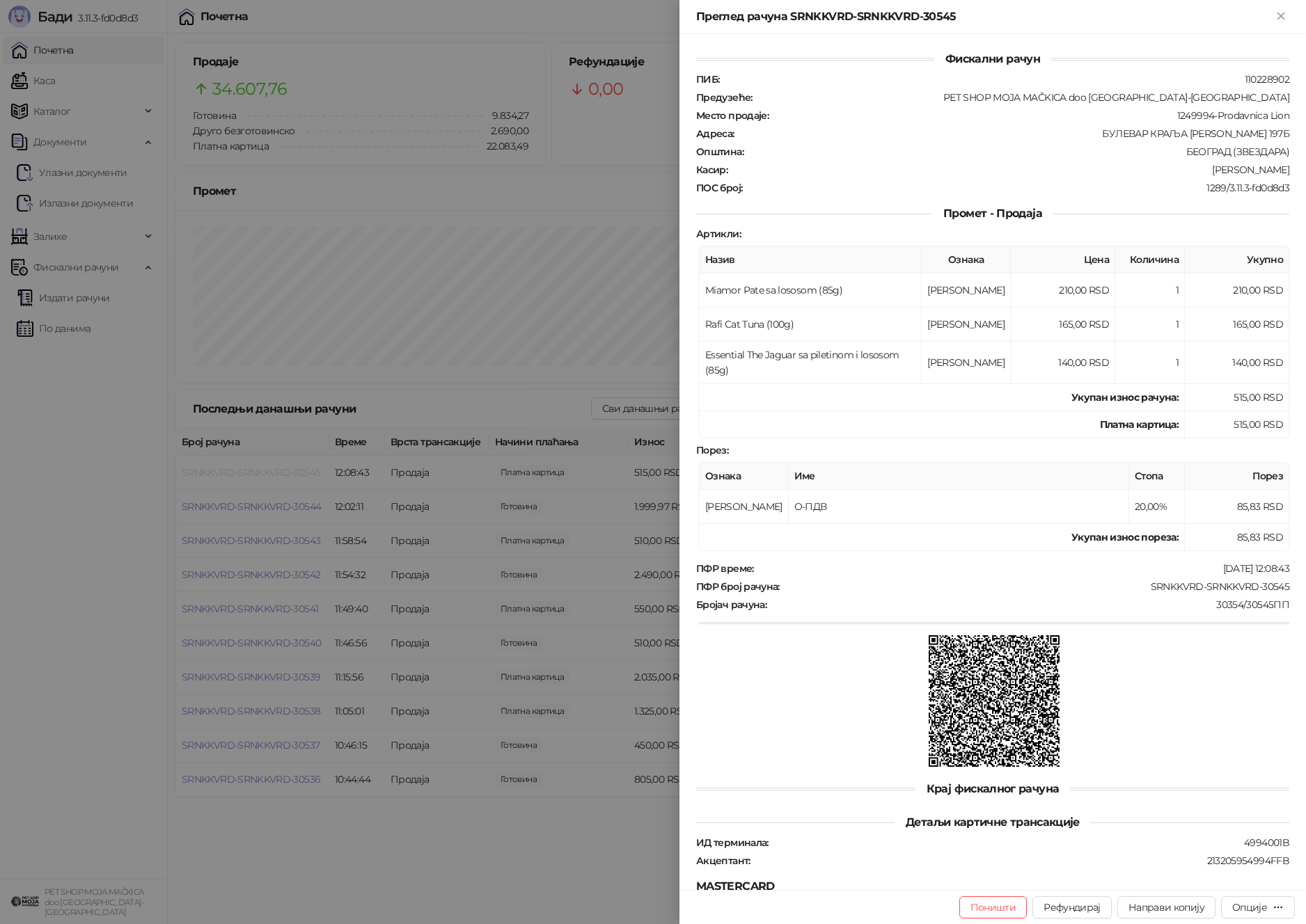
click at [293, 467] on div at bounding box center [653, 462] width 1306 height 924
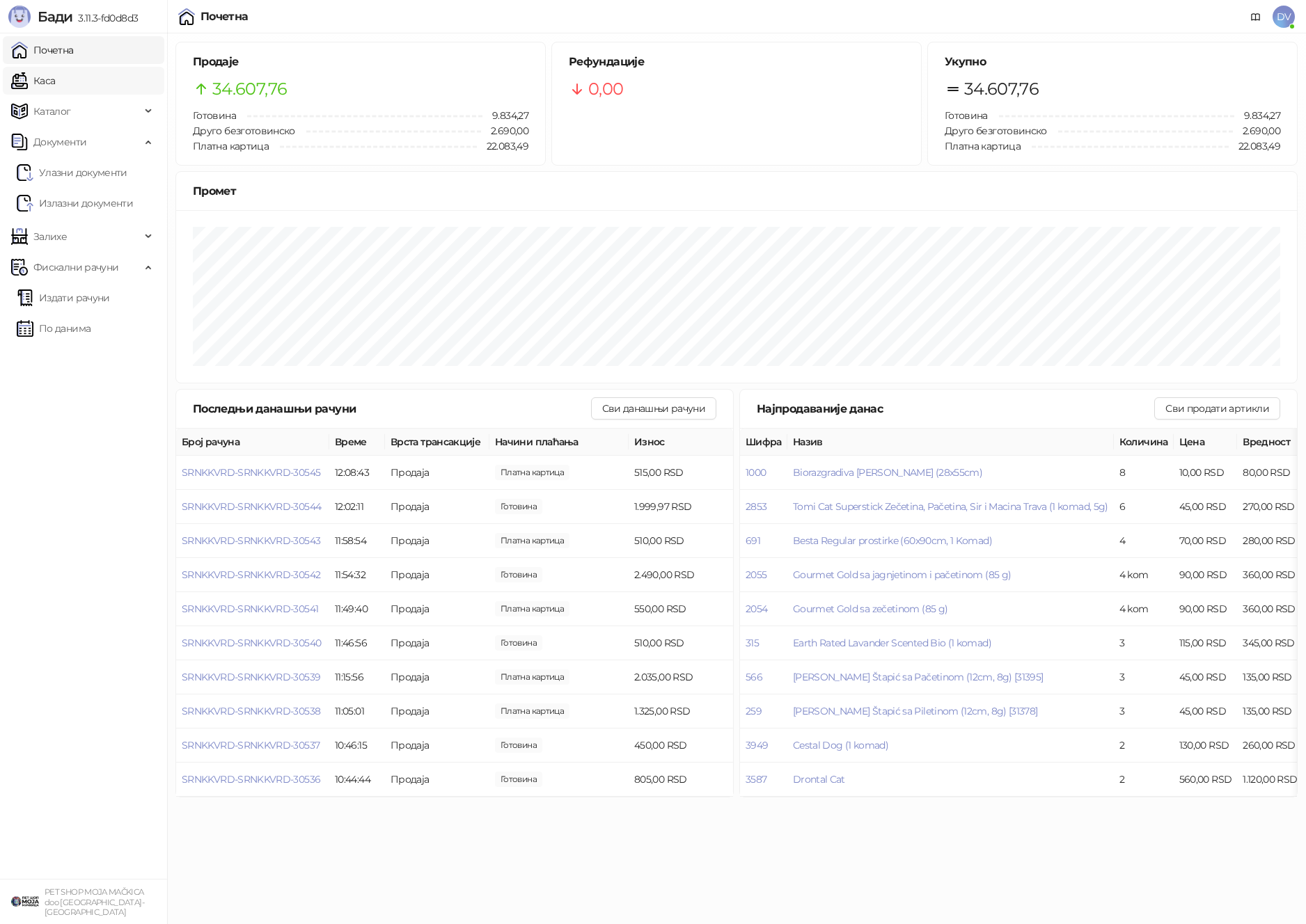
click at [55, 81] on link "Каса" at bounding box center [33, 80] width 43 height 27
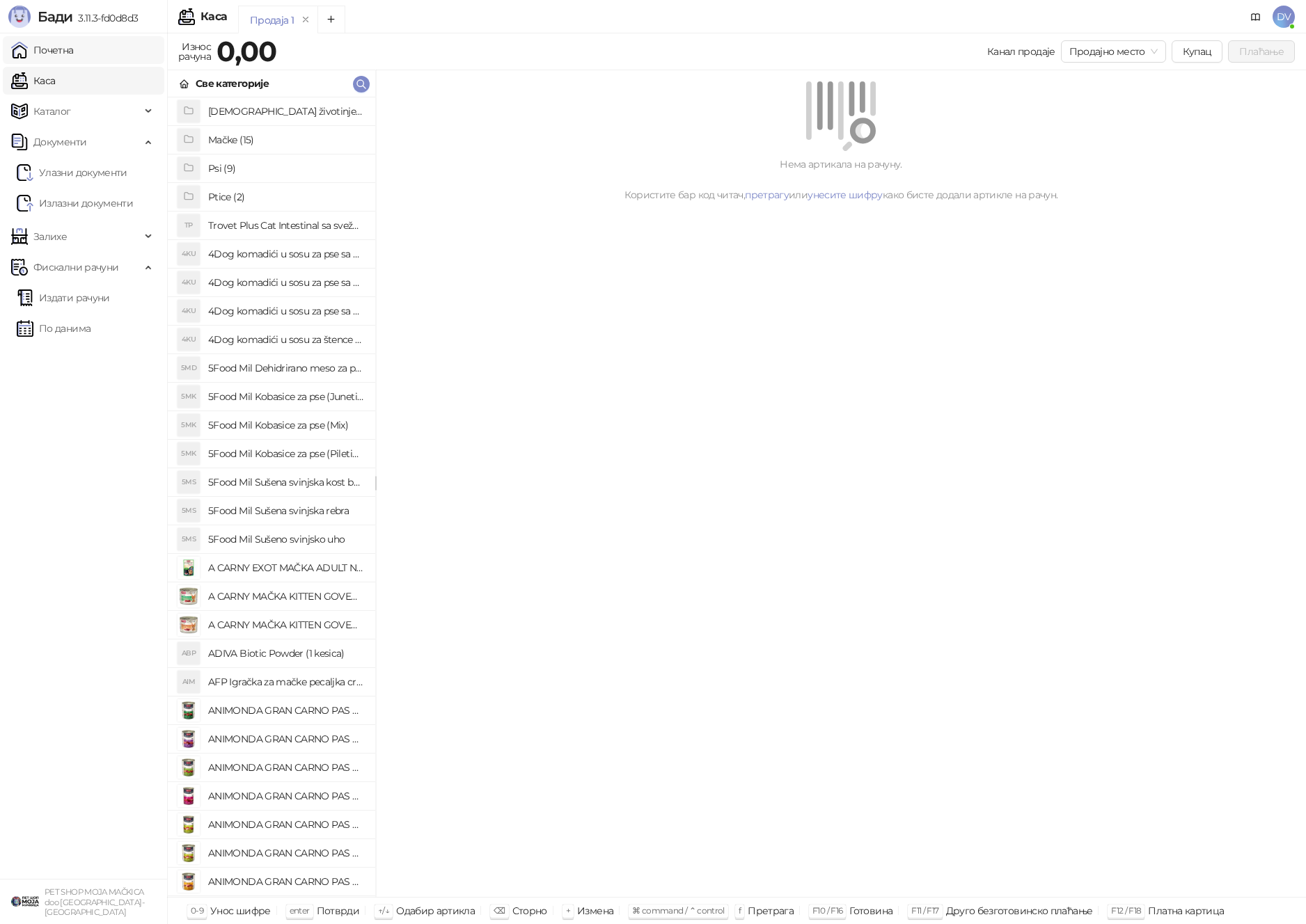
click at [74, 47] on link "Почетна" at bounding box center [43, 50] width 63 height 27
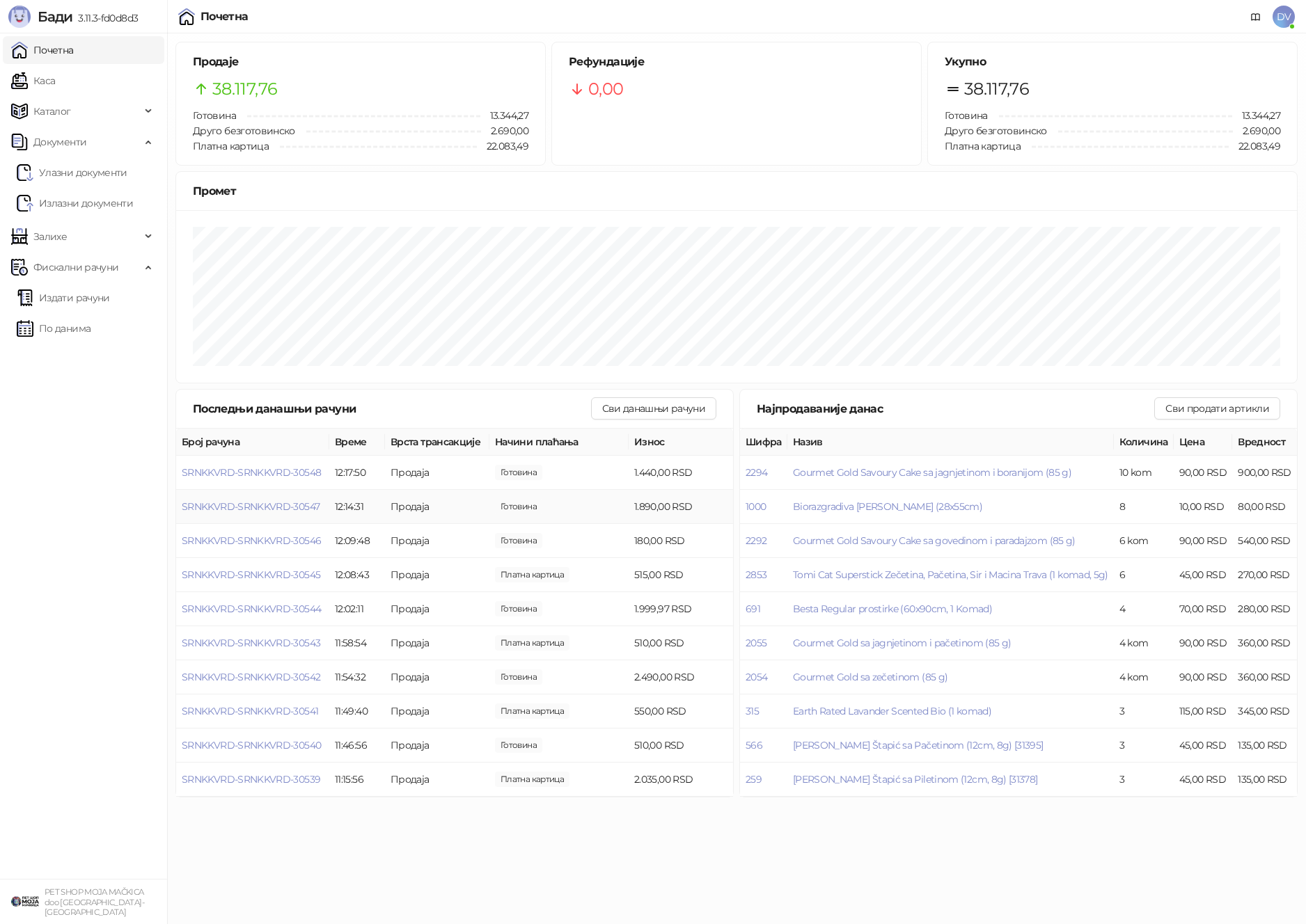
click at [286, 499] on td "SRNKKVRD-SRNKKVRD-30547" at bounding box center [253, 507] width 153 height 34
click at [286, 502] on span "SRNKKVRD-SRNKKVRD-30547" at bounding box center [250, 506] width 138 height 12
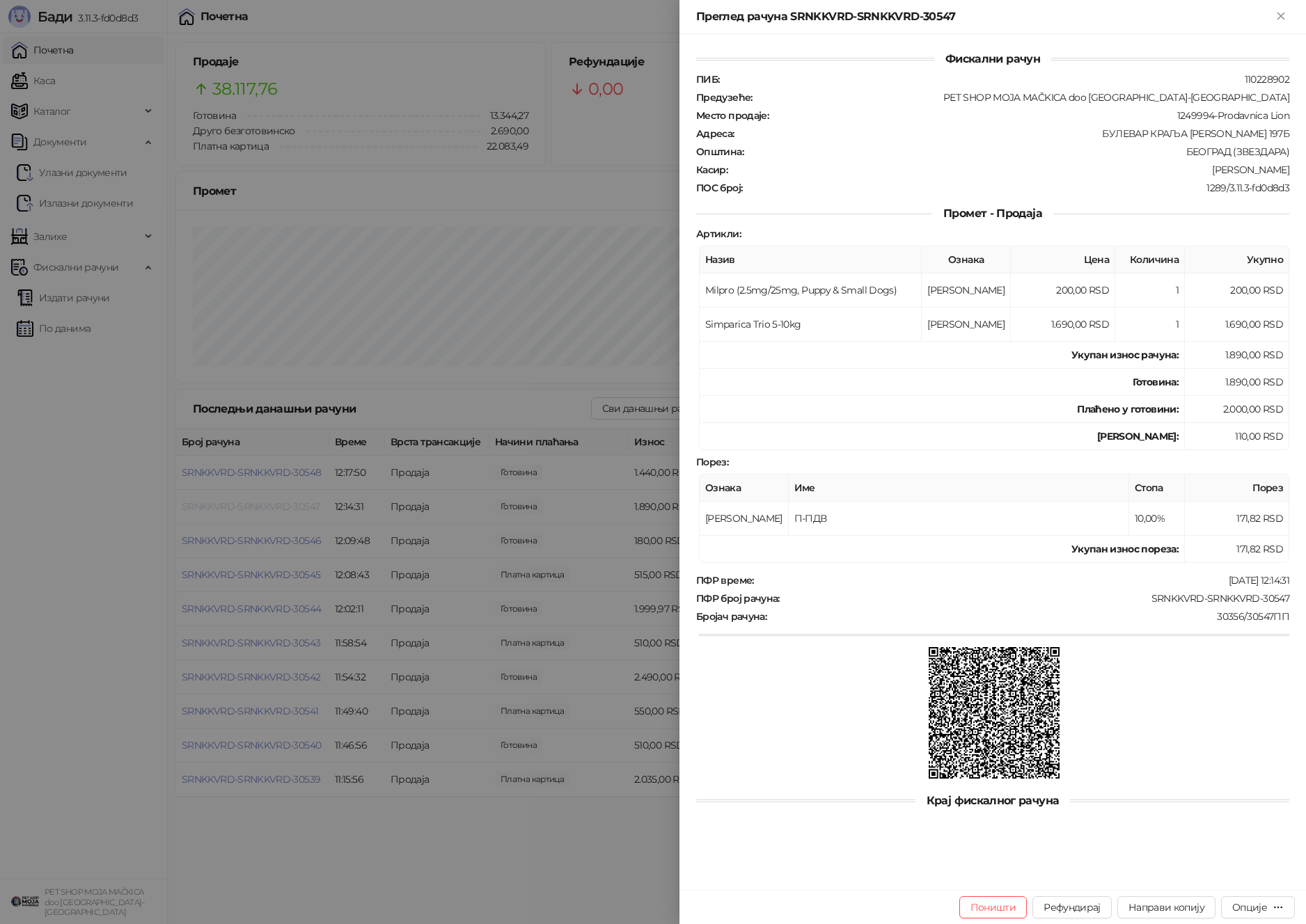
click at [286, 502] on div at bounding box center [653, 462] width 1306 height 924
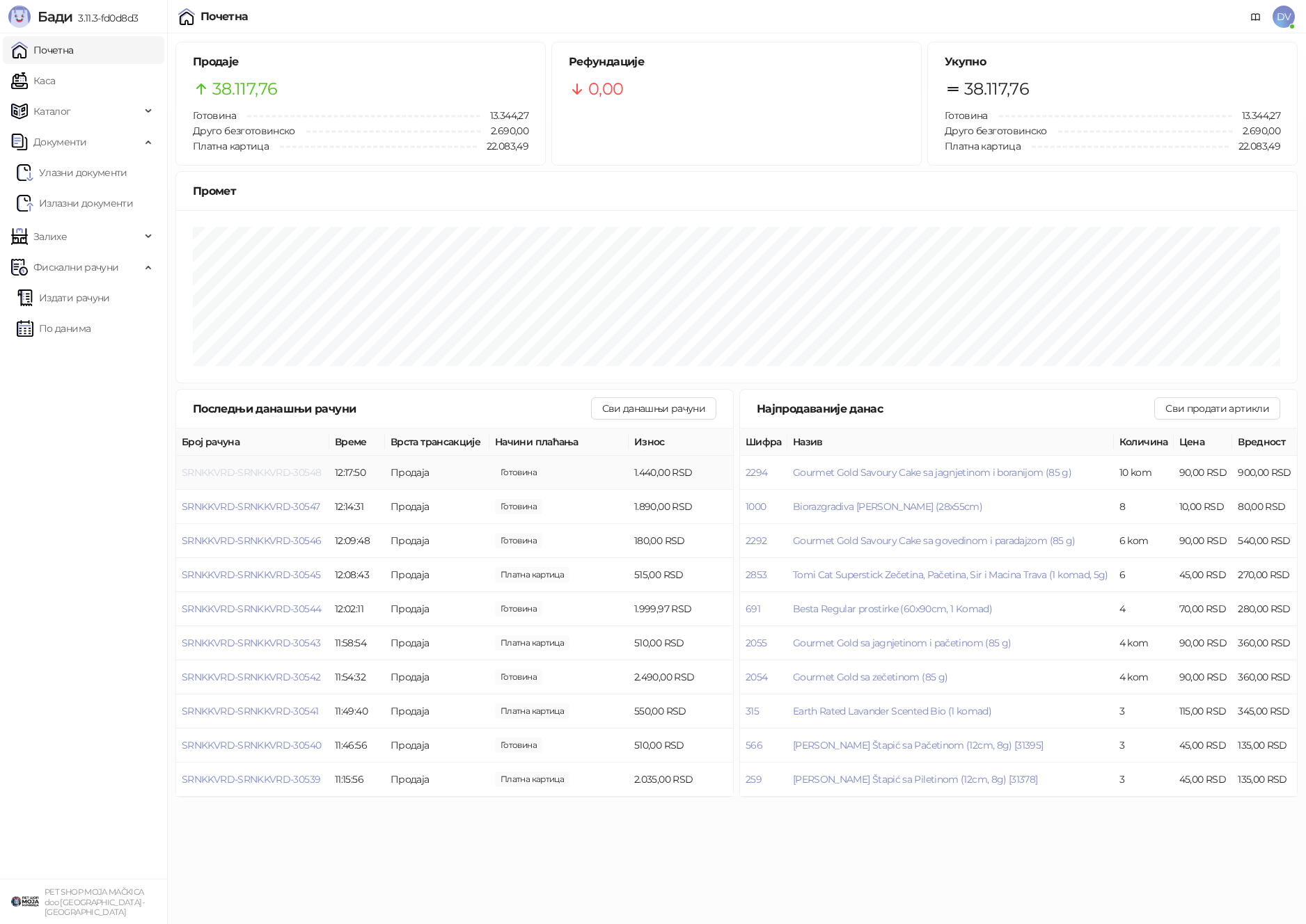
click at [288, 474] on span "SRNKKVRD-SRNKKVRD-30548" at bounding box center [251, 473] width 139 height 12
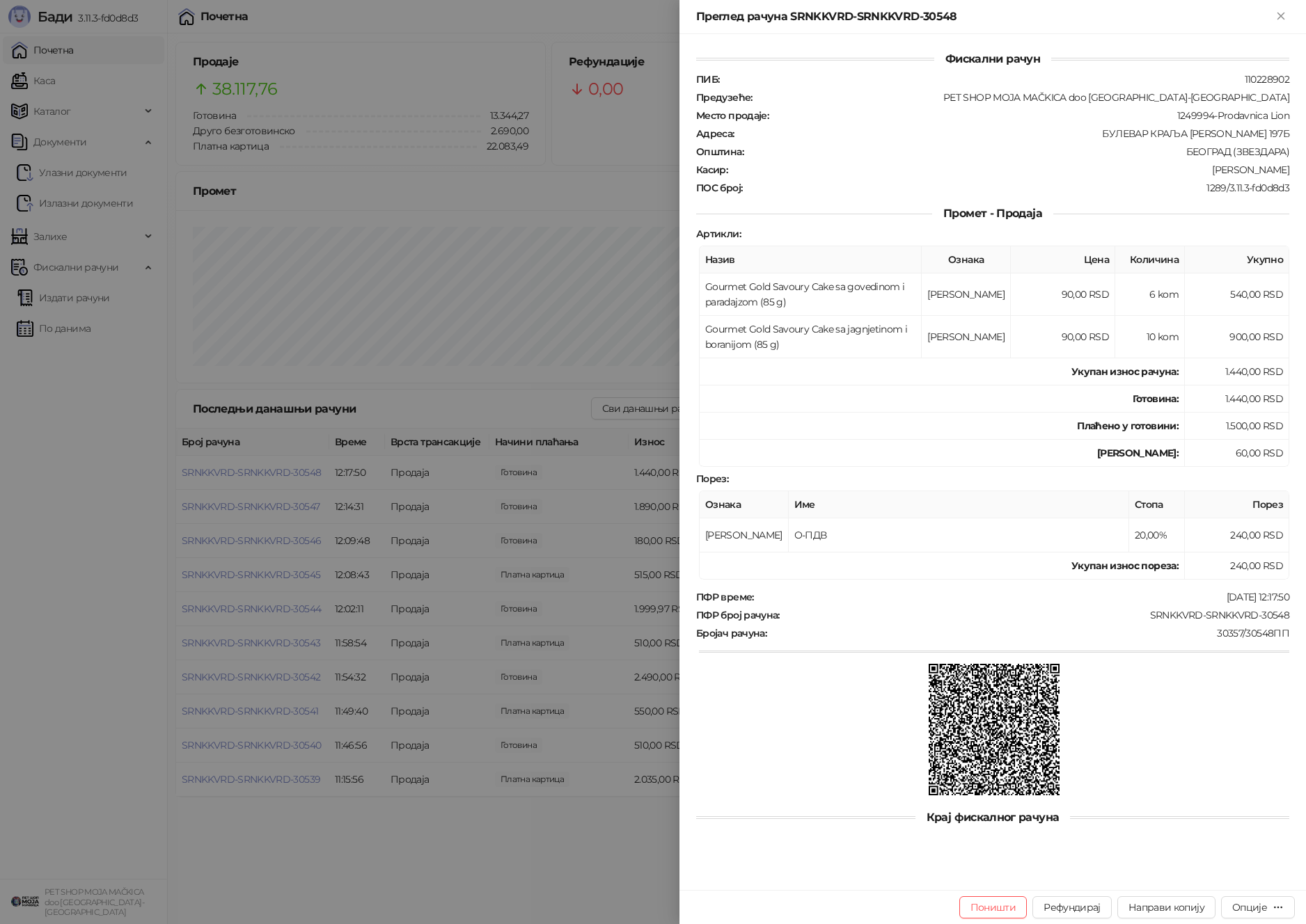
click at [288, 474] on div at bounding box center [653, 462] width 1306 height 924
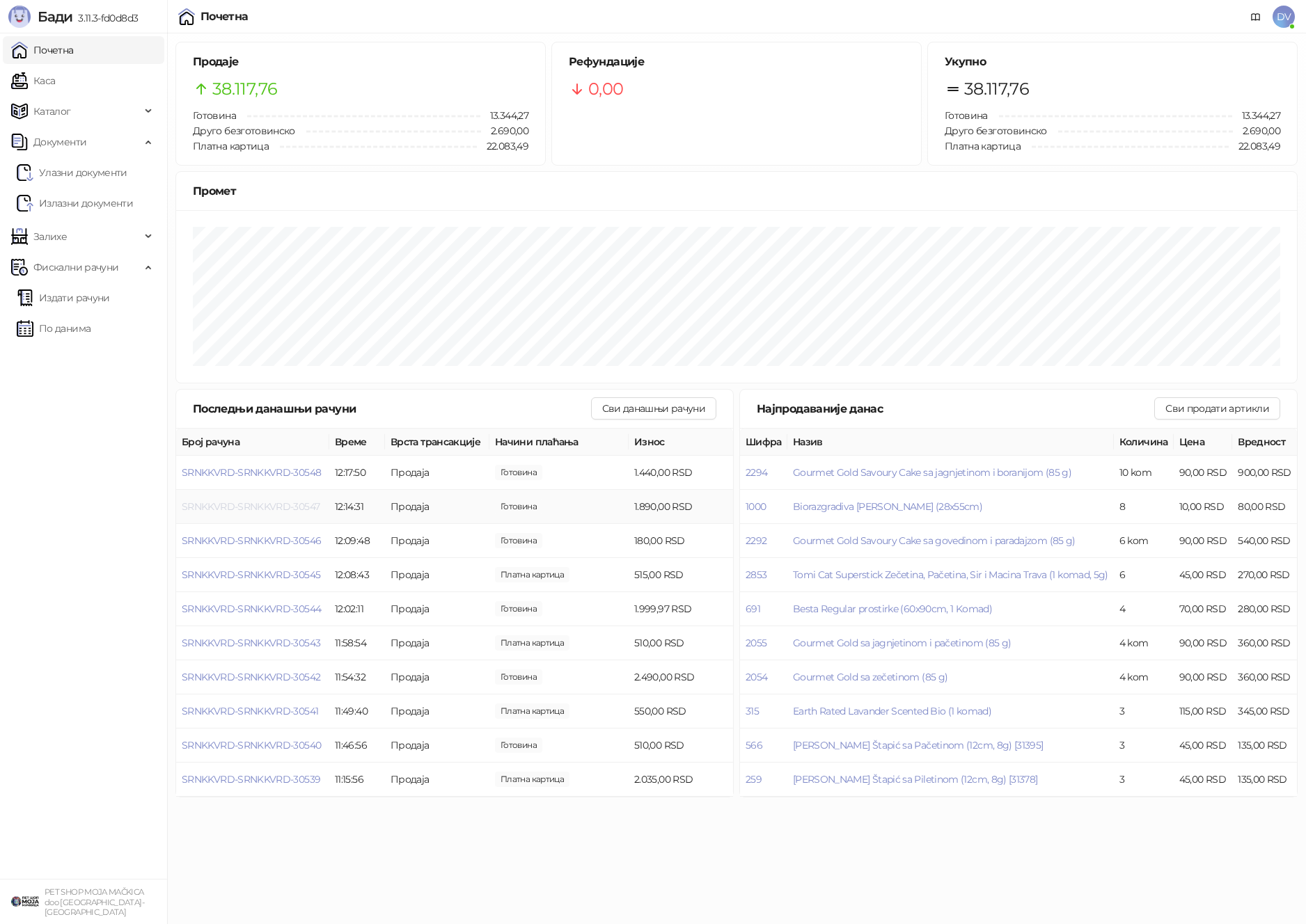
click at [289, 502] on span "SRNKKVRD-SRNKKVRD-30547" at bounding box center [250, 506] width 138 height 12
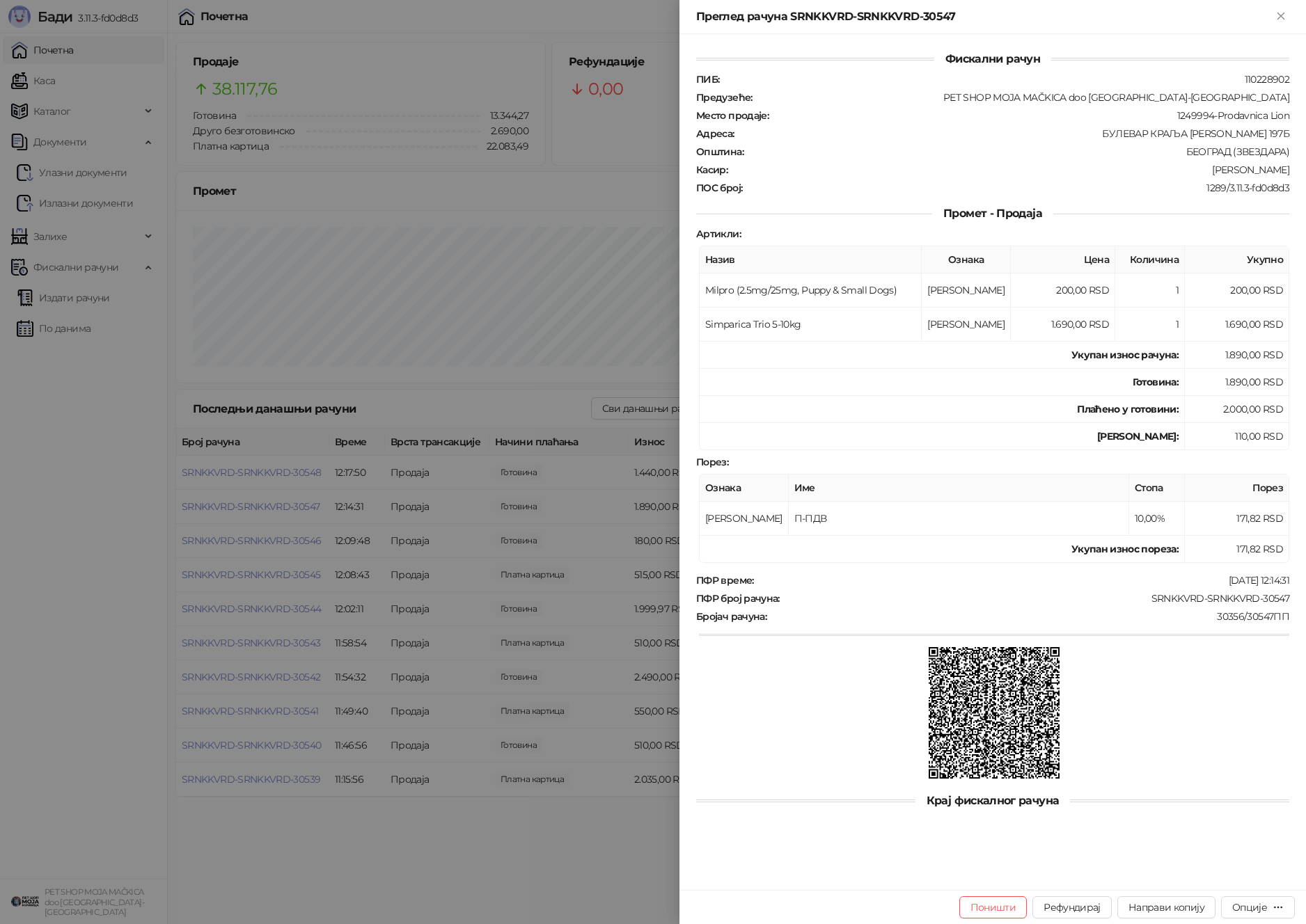
click at [309, 525] on div at bounding box center [653, 462] width 1306 height 924
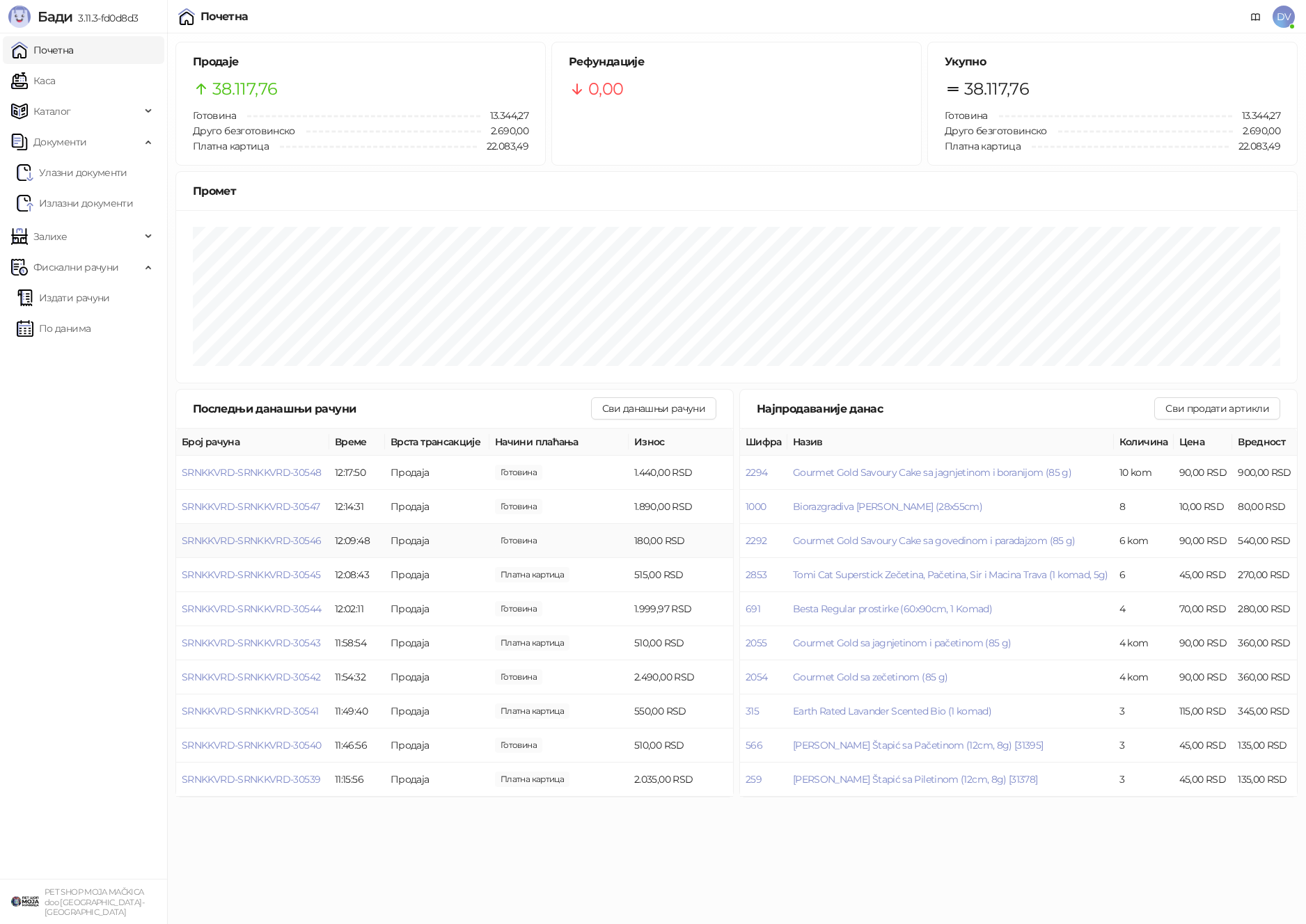
click at [299, 533] on td "SRNKKVRD-SRNKKVRD-30546" at bounding box center [253, 541] width 153 height 34
click at [298, 536] on span "SRNKKVRD-SRNKKVRD-30546" at bounding box center [251, 541] width 139 height 12
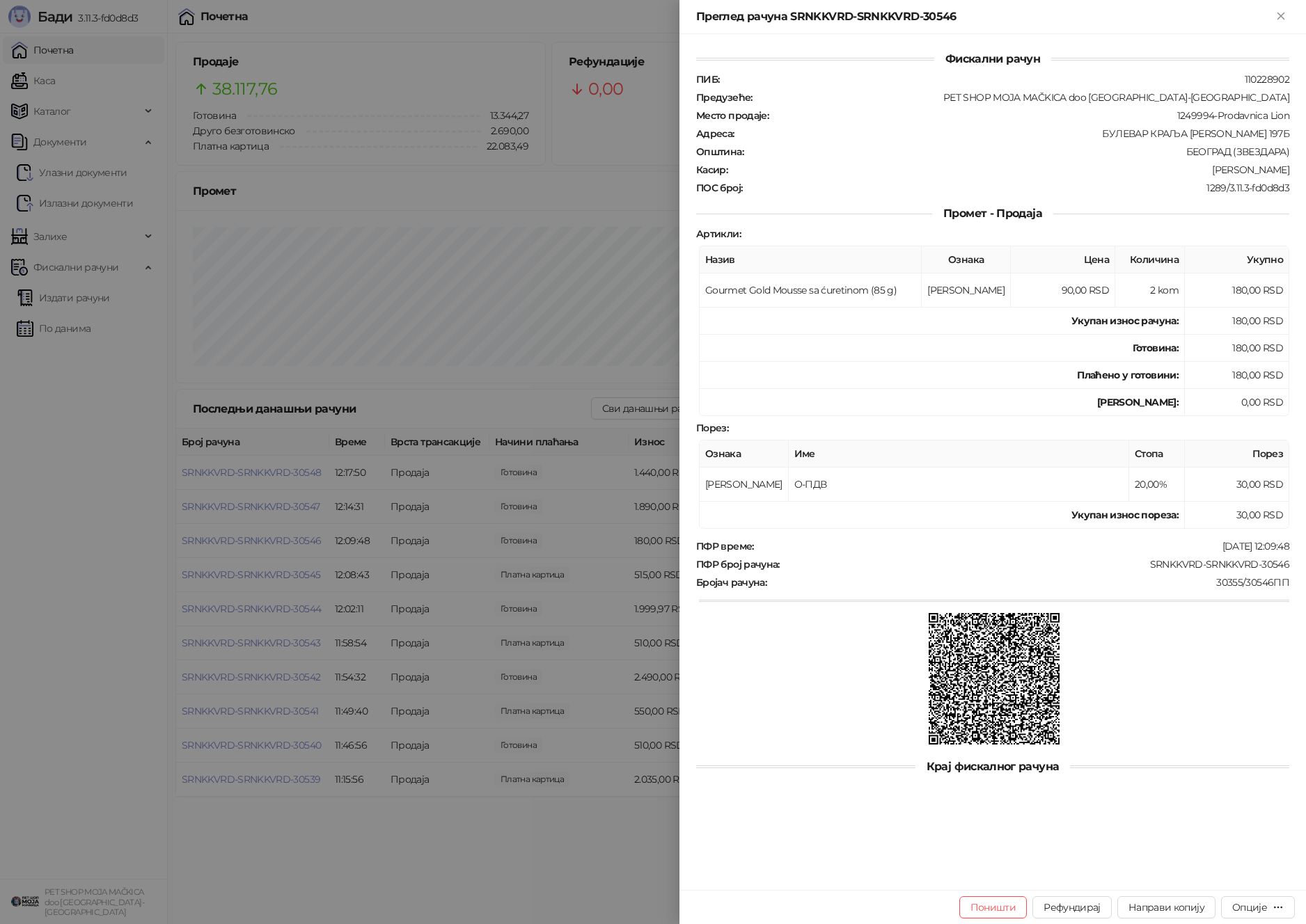
click at [299, 536] on div at bounding box center [653, 462] width 1306 height 924
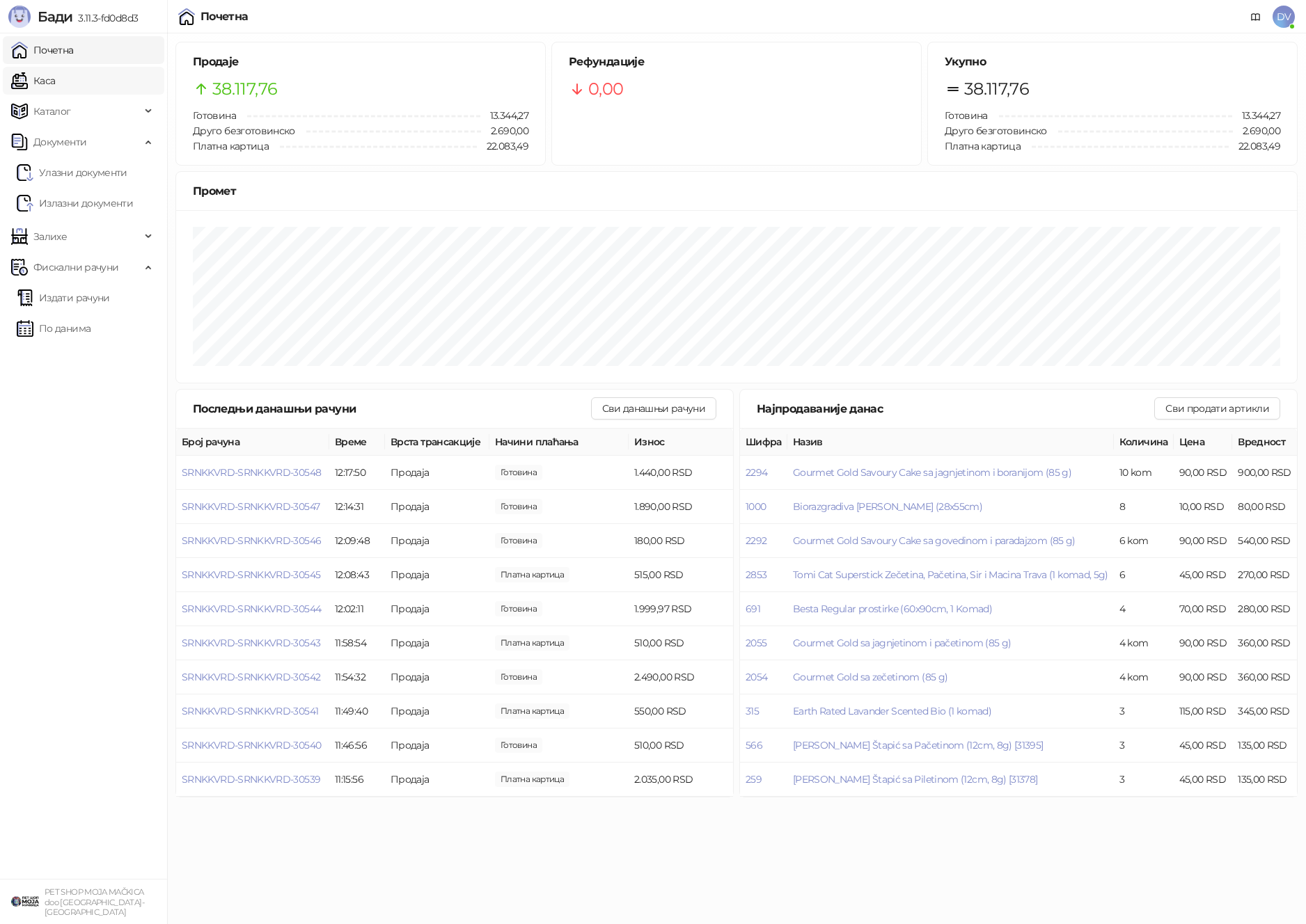
click at [55, 88] on link "Каса" at bounding box center [33, 80] width 43 height 27
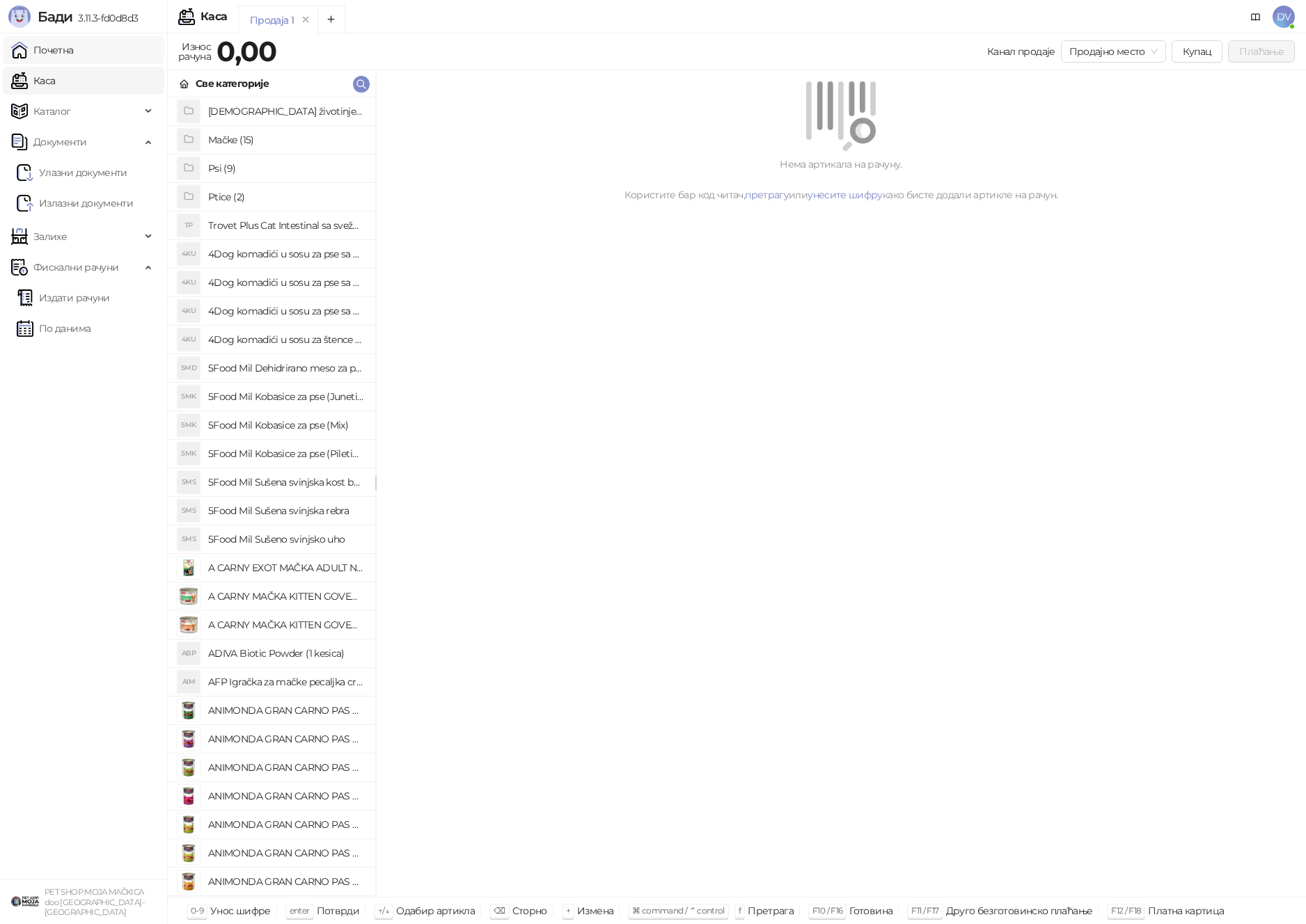
click at [74, 44] on link "Почетна" at bounding box center [43, 50] width 63 height 27
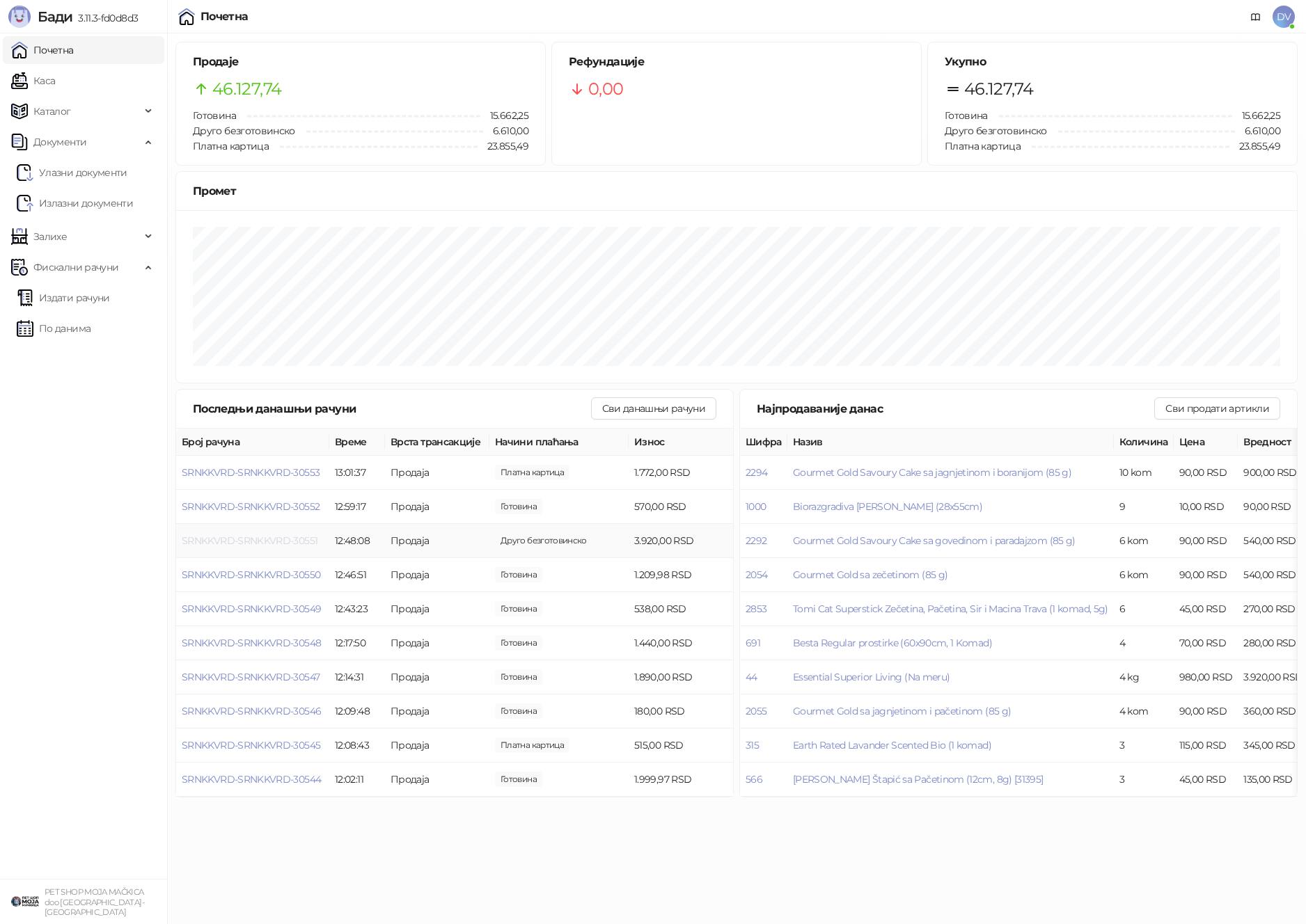
click at [285, 544] on span "SRNKKVRD-SRNKKVRD-30551" at bounding box center [249, 541] width 136 height 12
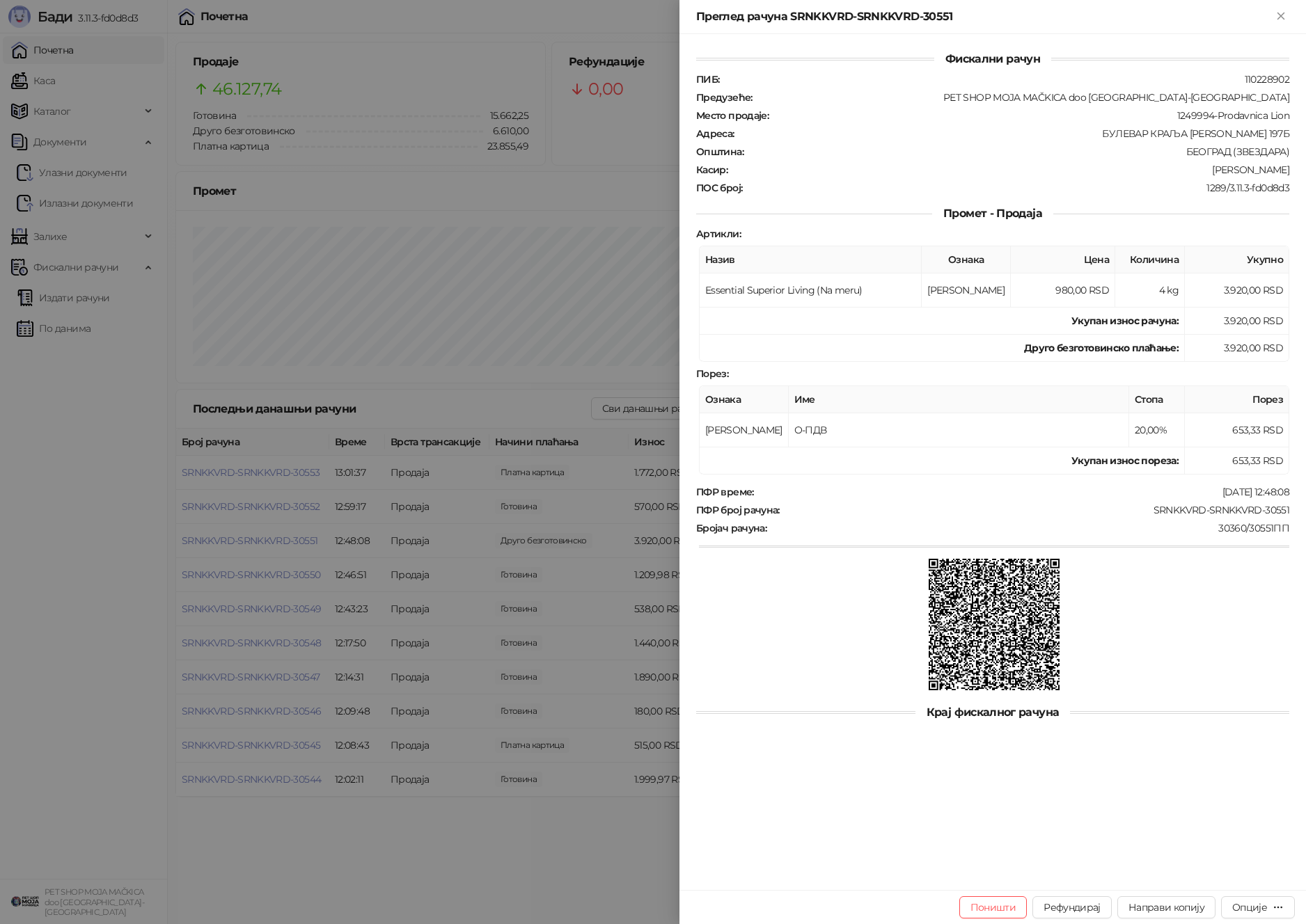
click at [311, 544] on div at bounding box center [653, 462] width 1306 height 924
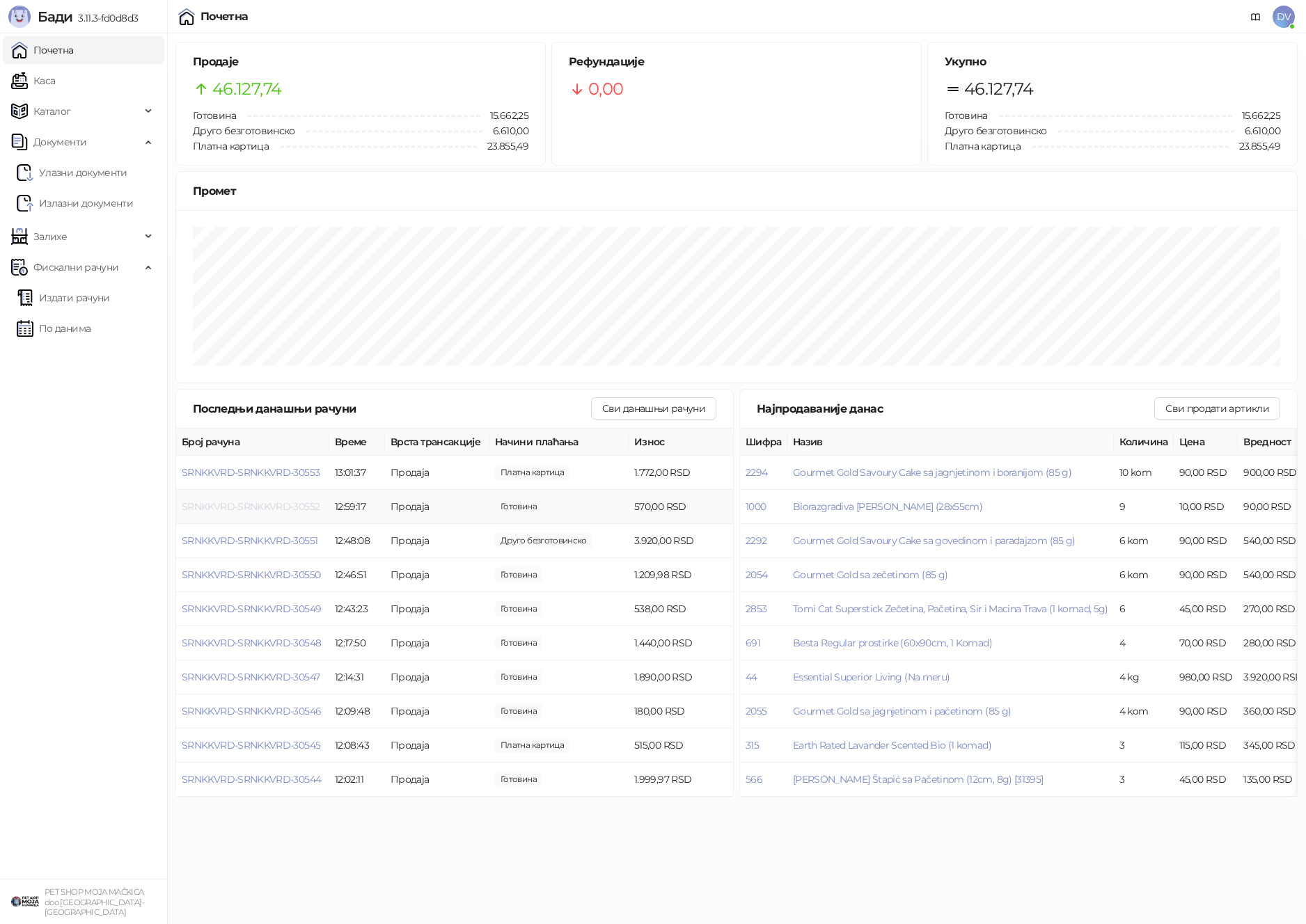
click at [281, 500] on span "SRNKKVRD-SRNKKVRD-30552" at bounding box center [250, 506] width 138 height 12
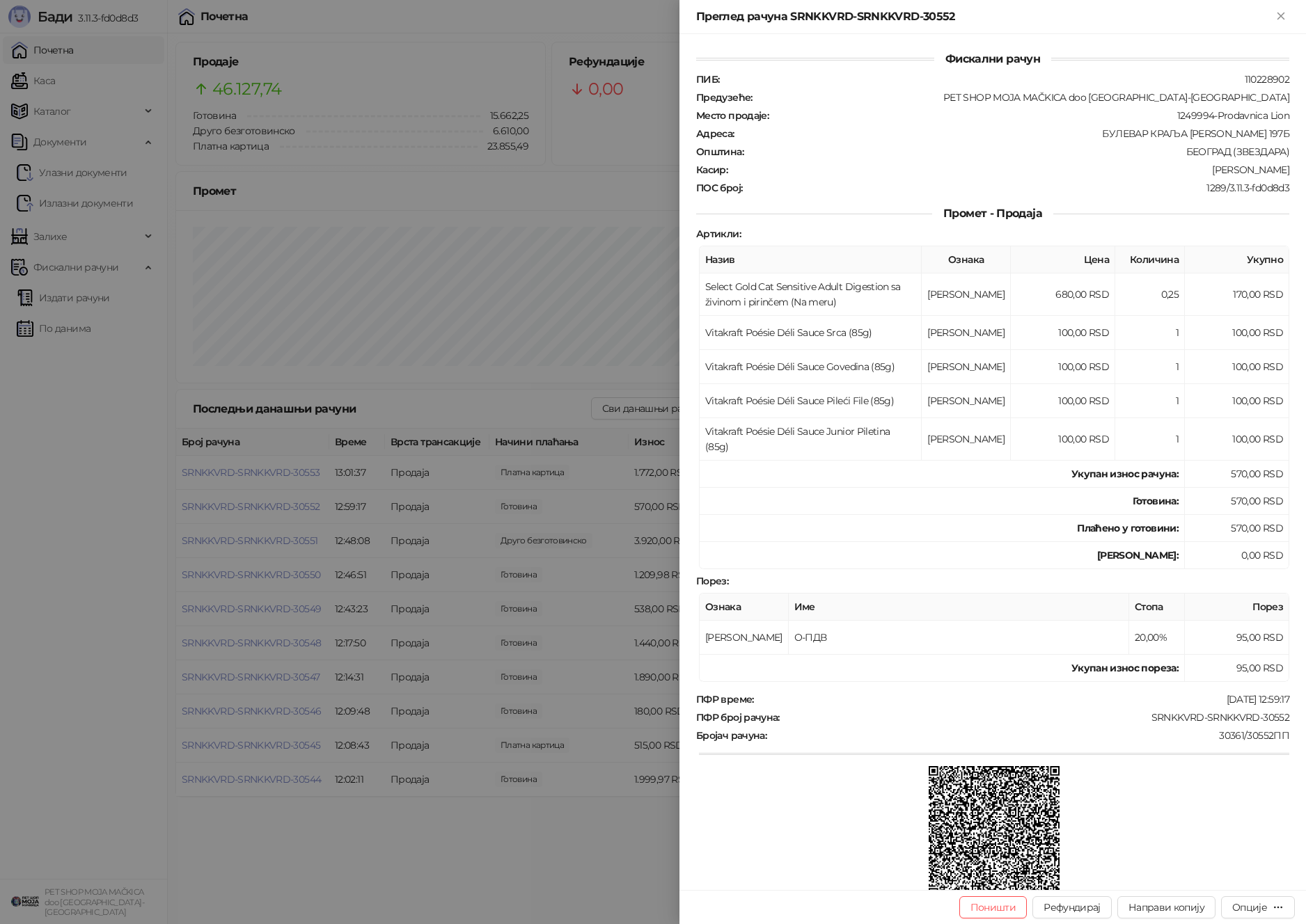
click at [281, 500] on div at bounding box center [653, 462] width 1306 height 924
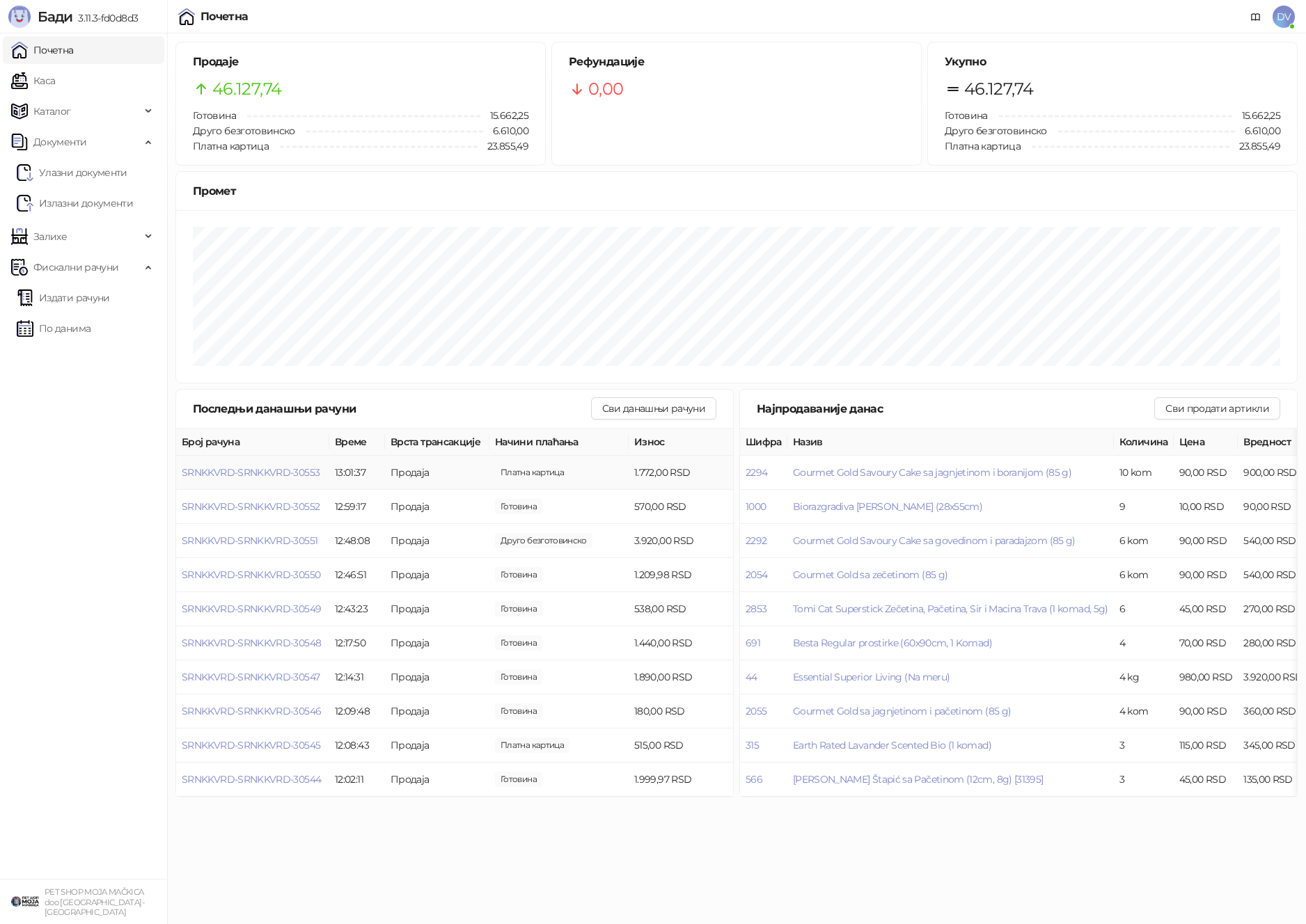
click at [291, 474] on span "SRNKKVRD-SRNKKVRD-30553" at bounding box center [250, 473] width 138 height 12
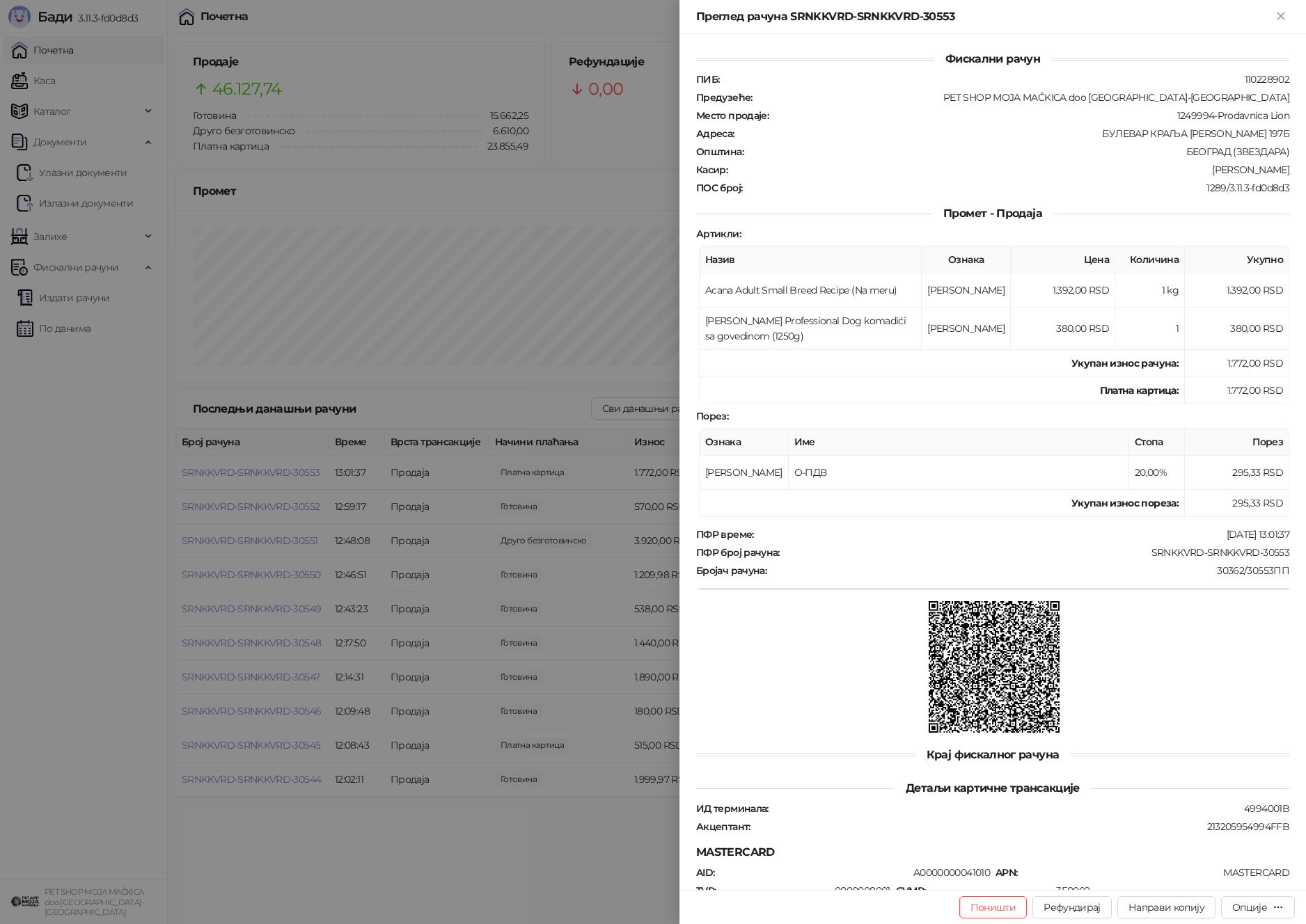
click at [291, 474] on div at bounding box center [653, 462] width 1306 height 924
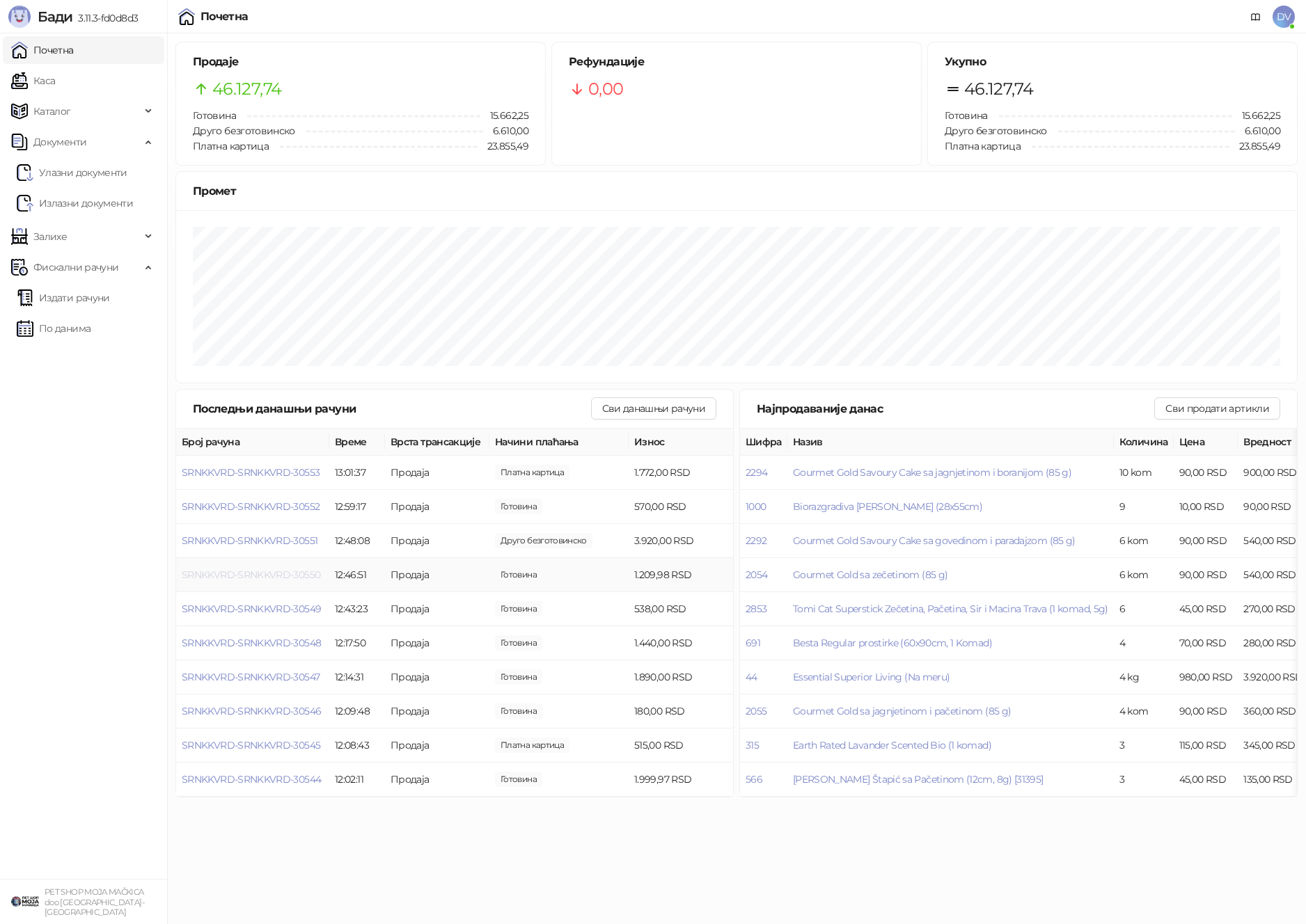
click at [266, 578] on span "SRNKKVRD-SRNKKVRD-30550" at bounding box center [251, 575] width 138 height 12
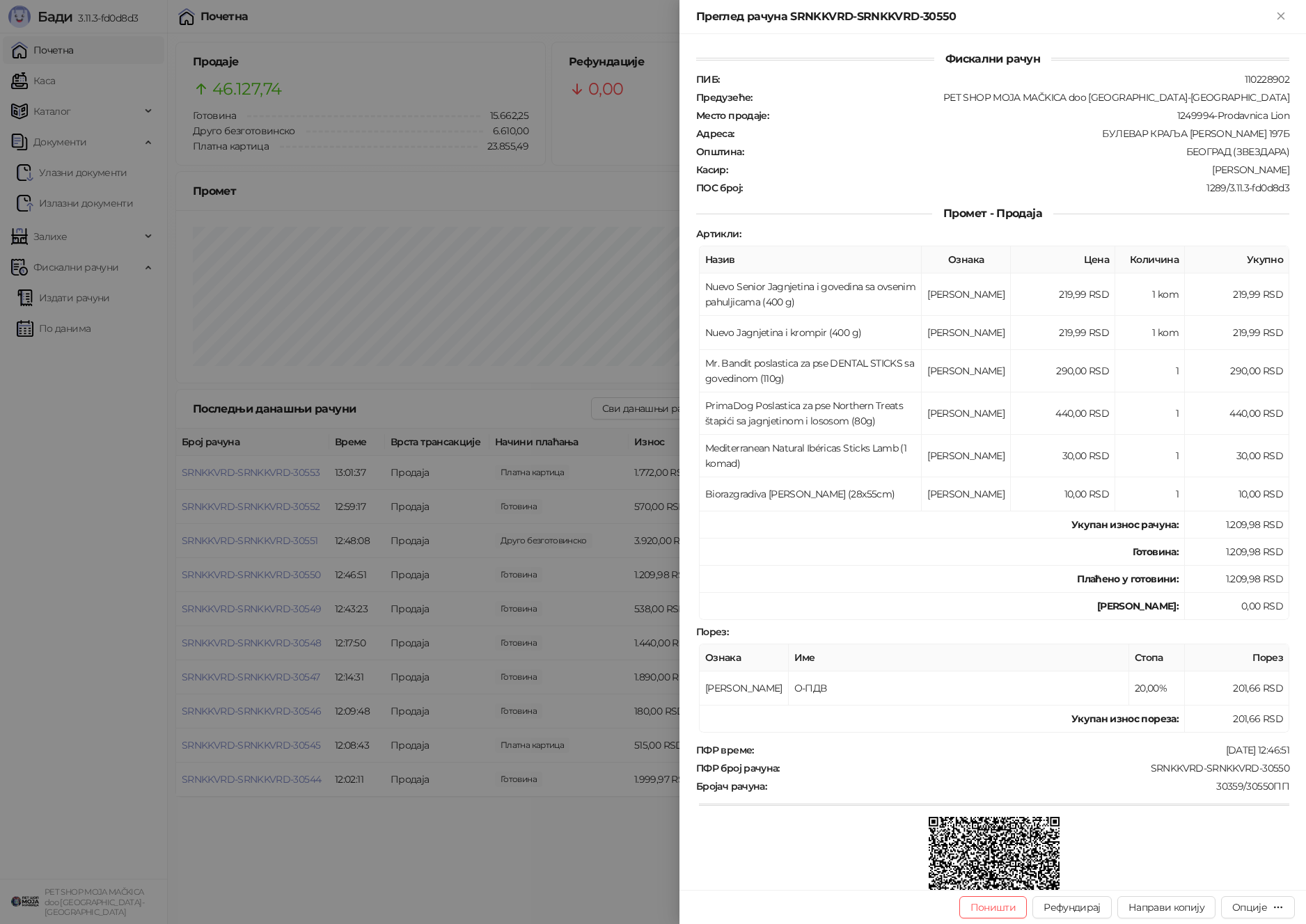
click at [473, 421] on div at bounding box center [653, 462] width 1306 height 924
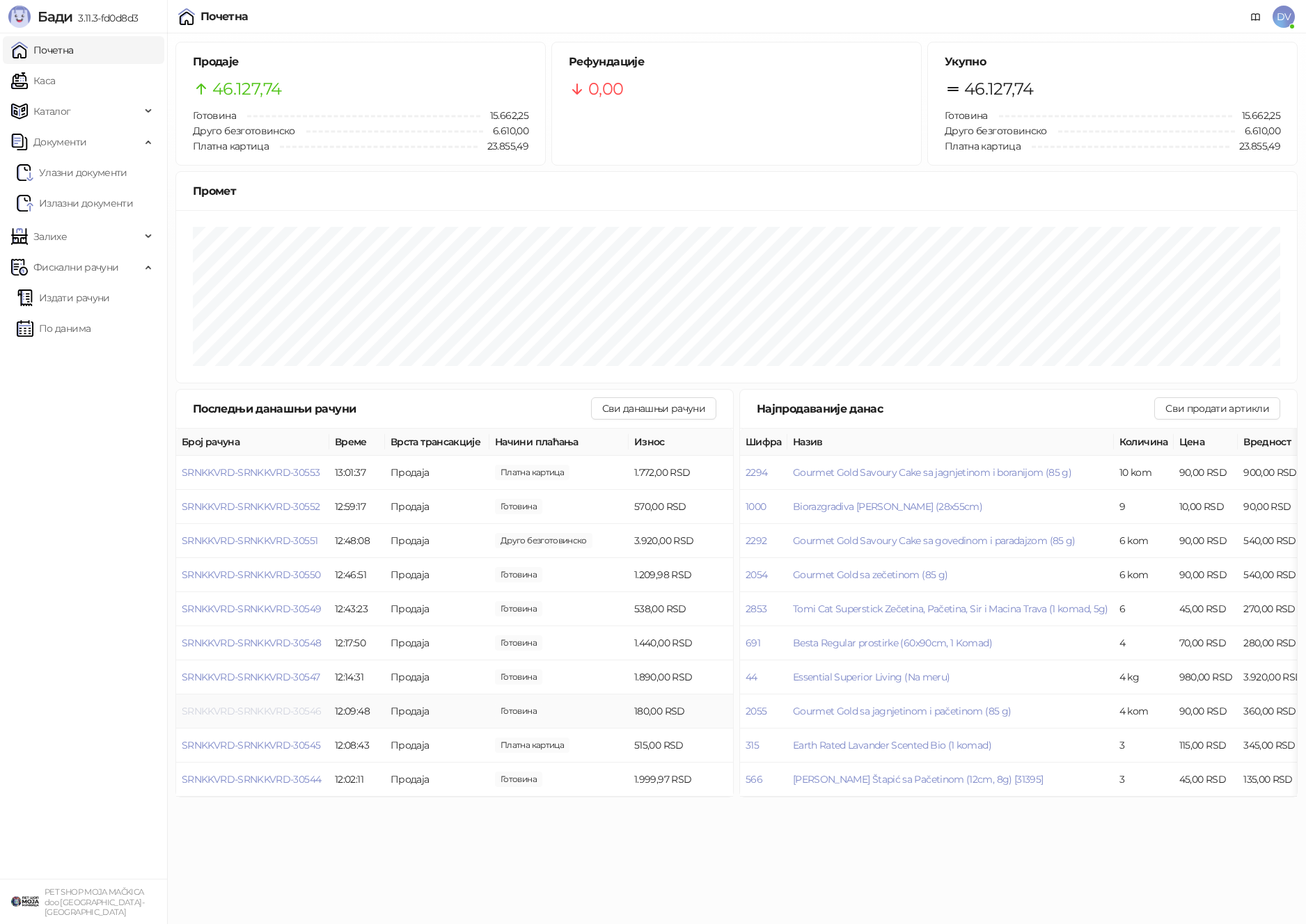
click at [302, 709] on span "SRNKKVRD-SRNKKVRD-30546" at bounding box center [251, 711] width 139 height 12
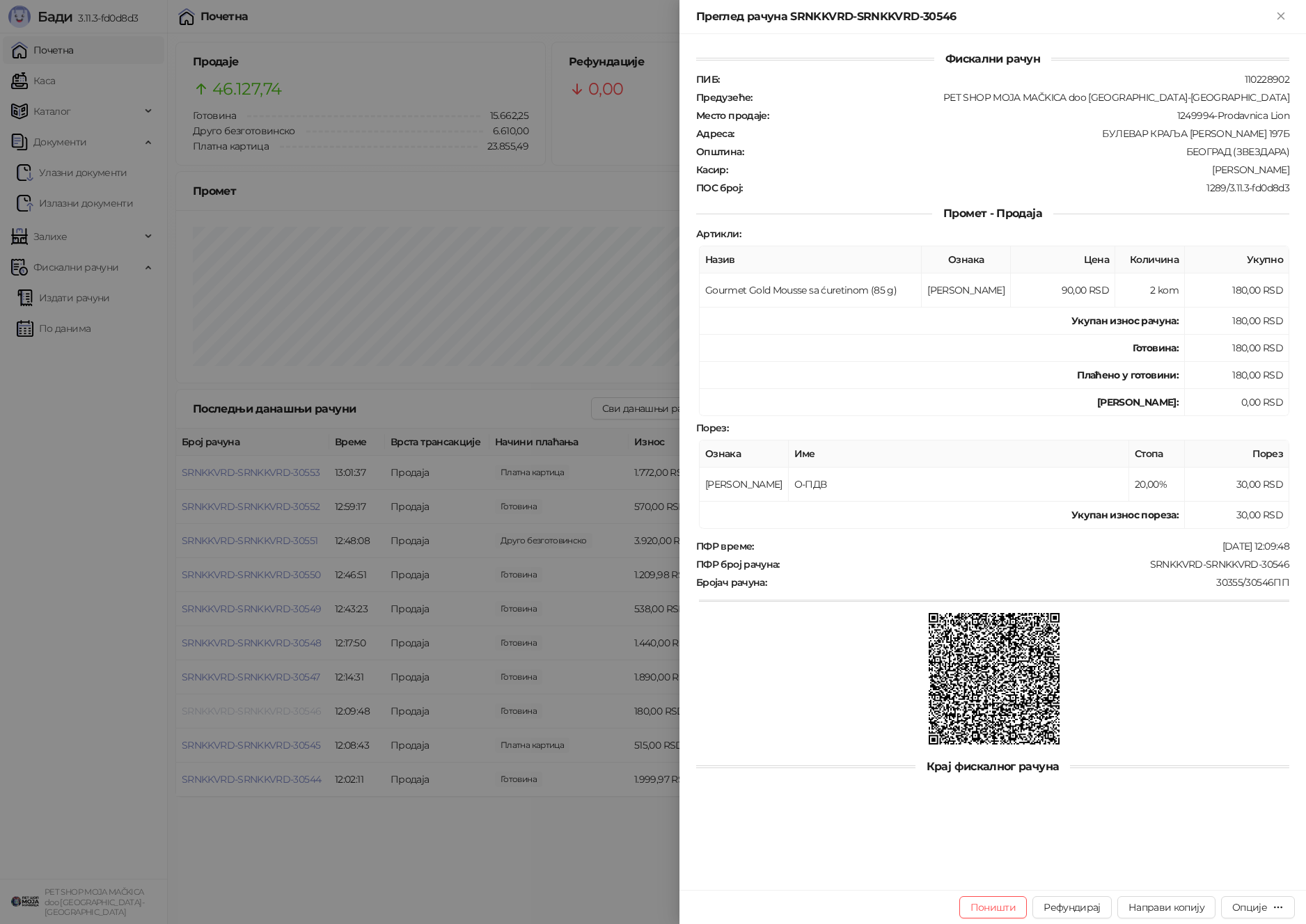
click at [302, 709] on div at bounding box center [653, 462] width 1306 height 924
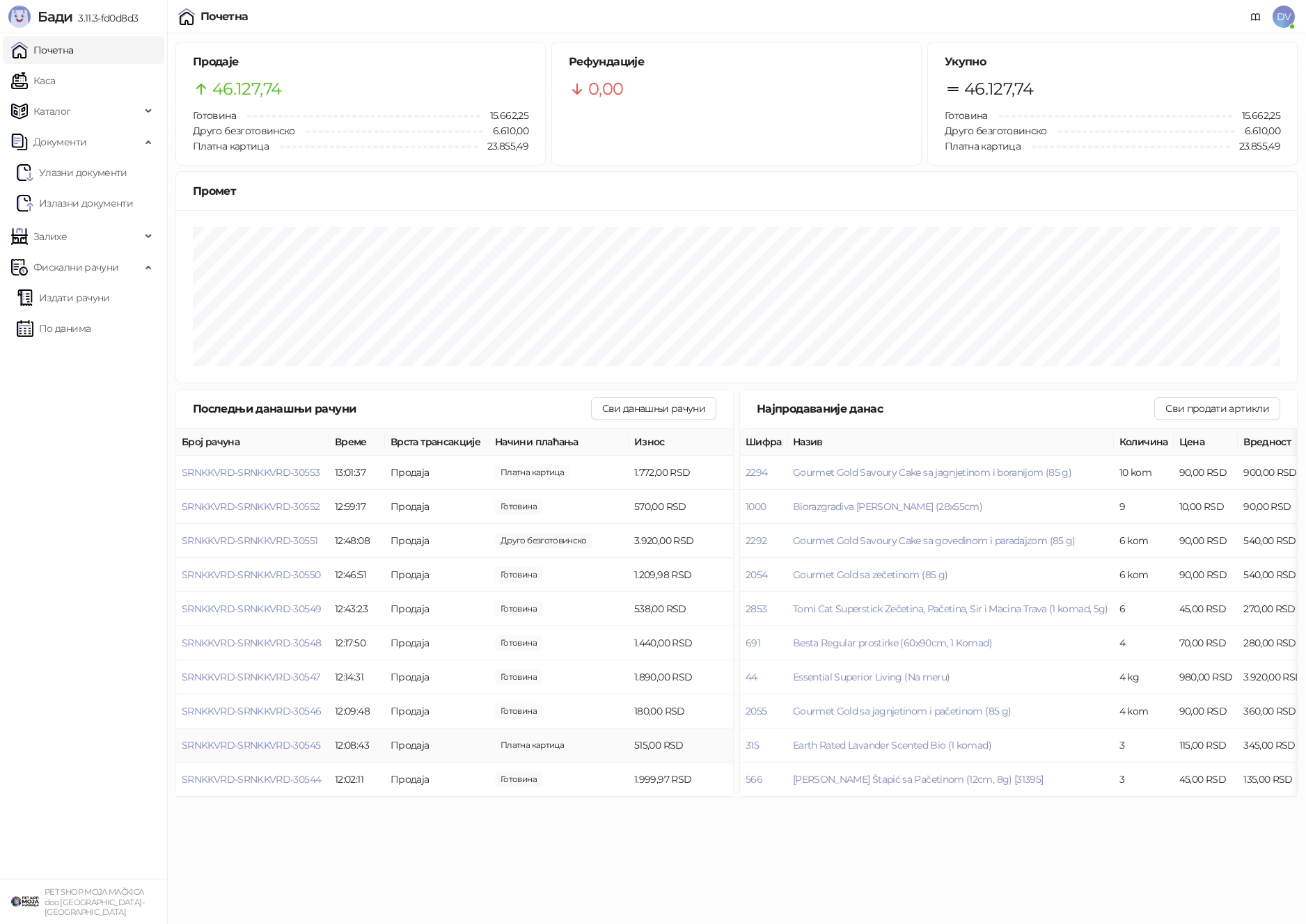
click at [294, 752] on td "SRNKKVRD-SRNKKVRD-30545" at bounding box center [253, 746] width 153 height 34
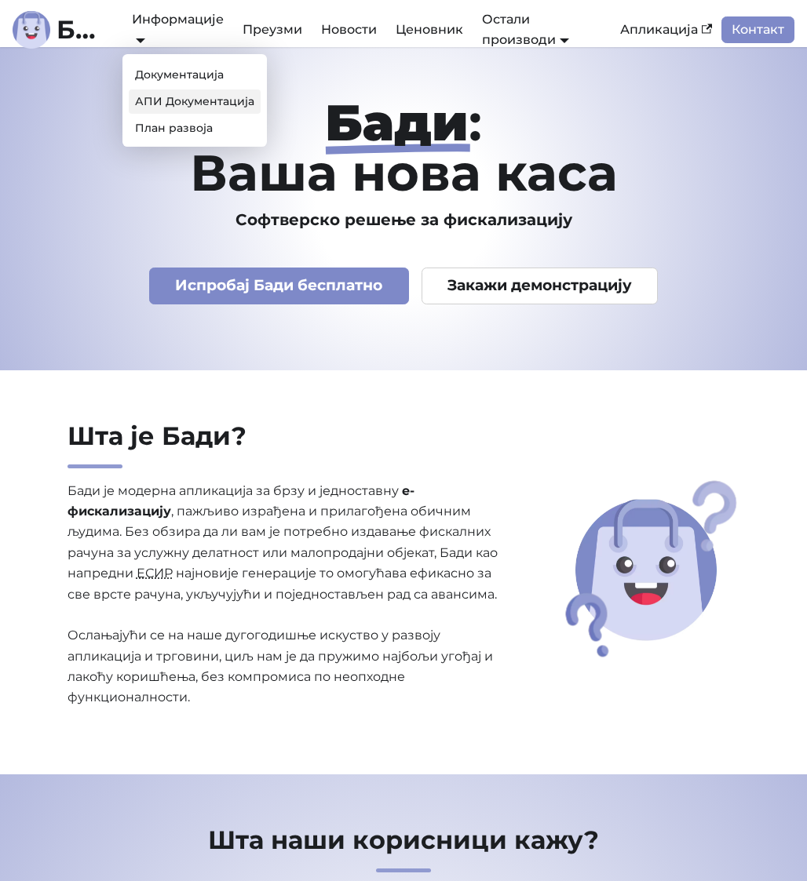
click at [163, 98] on link "АПИ Документација" at bounding box center [195, 101] width 132 height 24
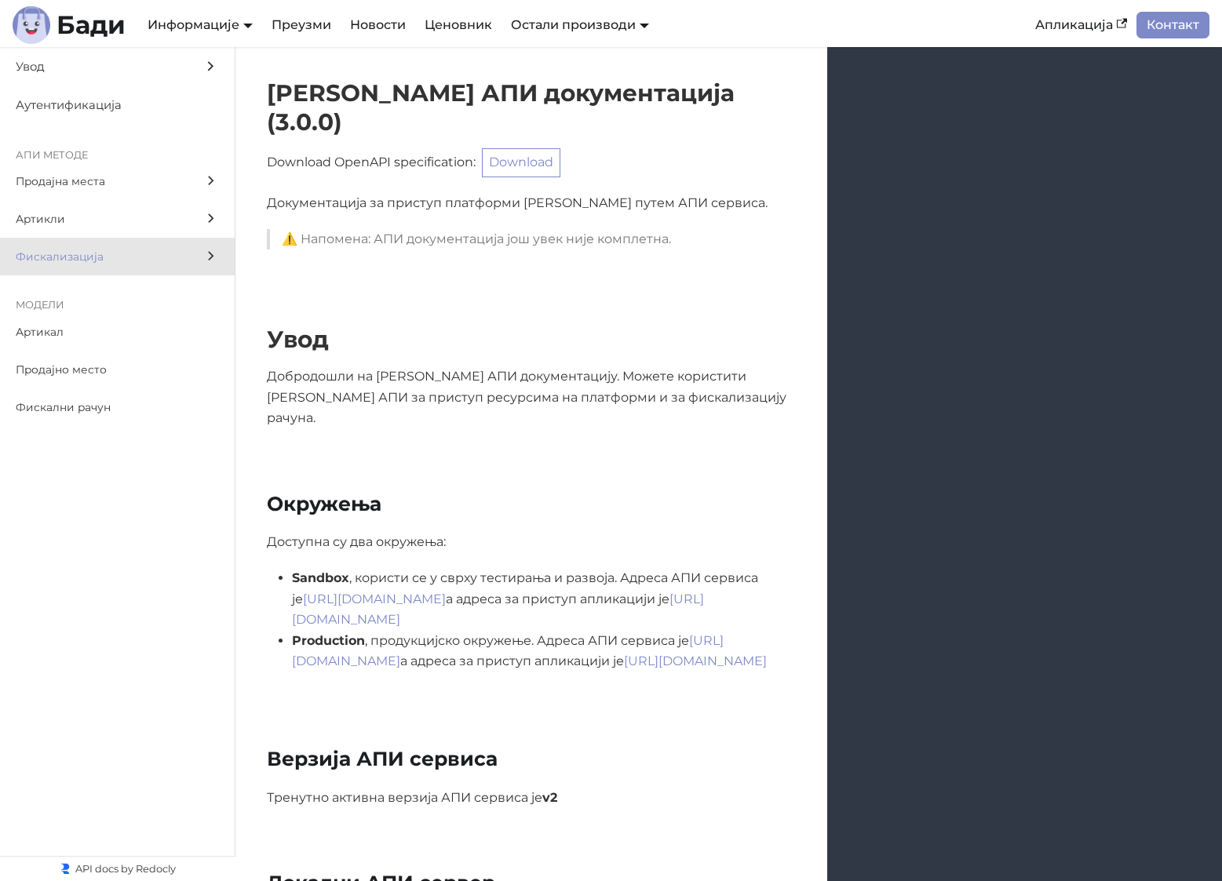
click at [122, 245] on label "Фискализација" at bounding box center [117, 257] width 235 height 38
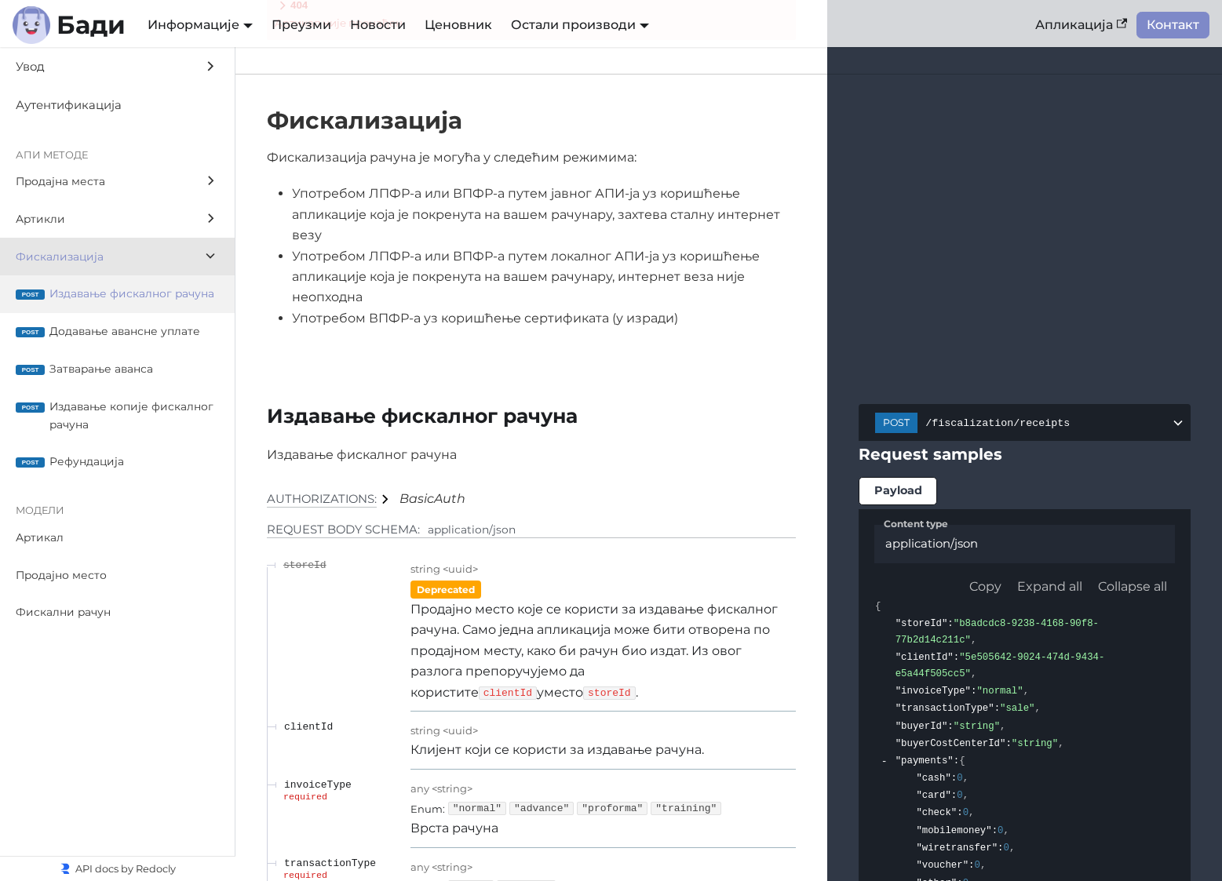
click at [138, 294] on span "Издавање фискалног рачуна" at bounding box center [134, 294] width 170 height 18
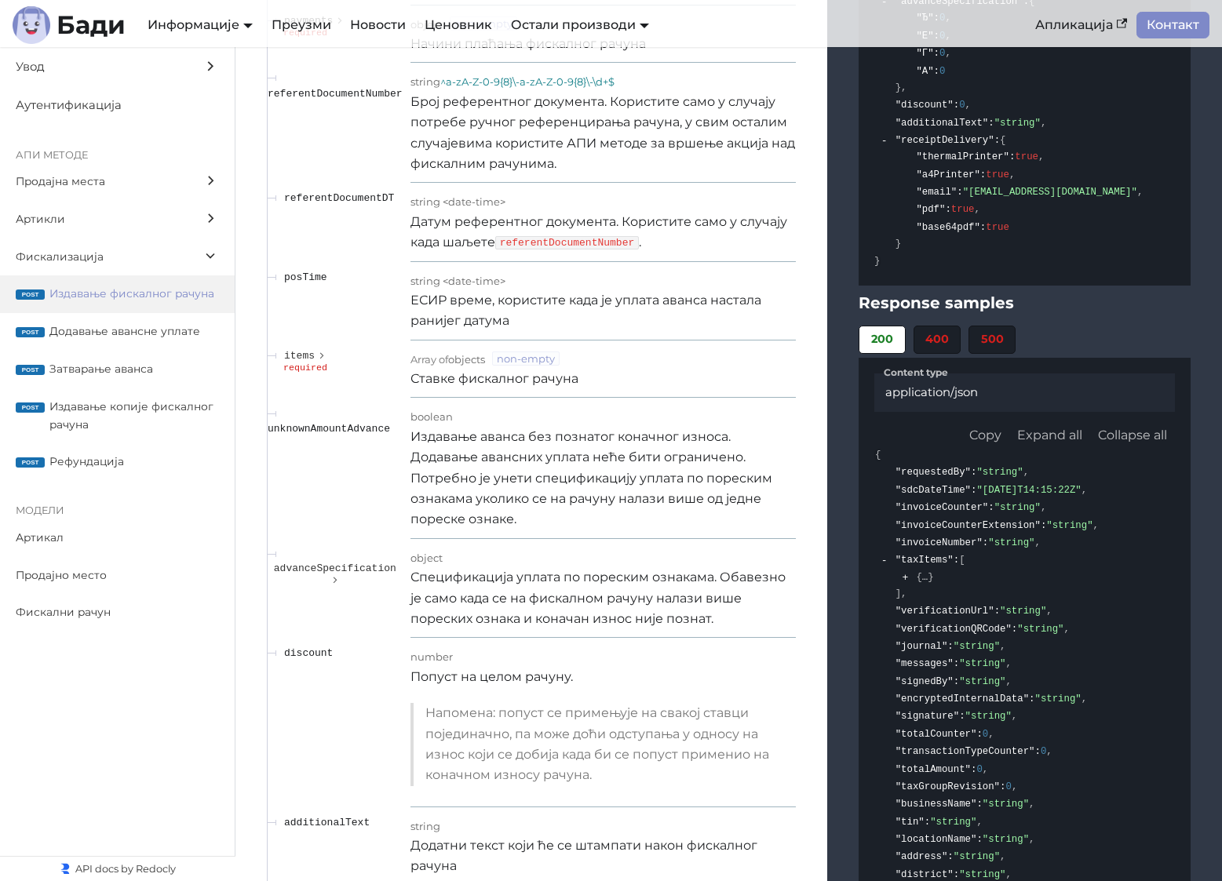
scroll to position [14499, 0]
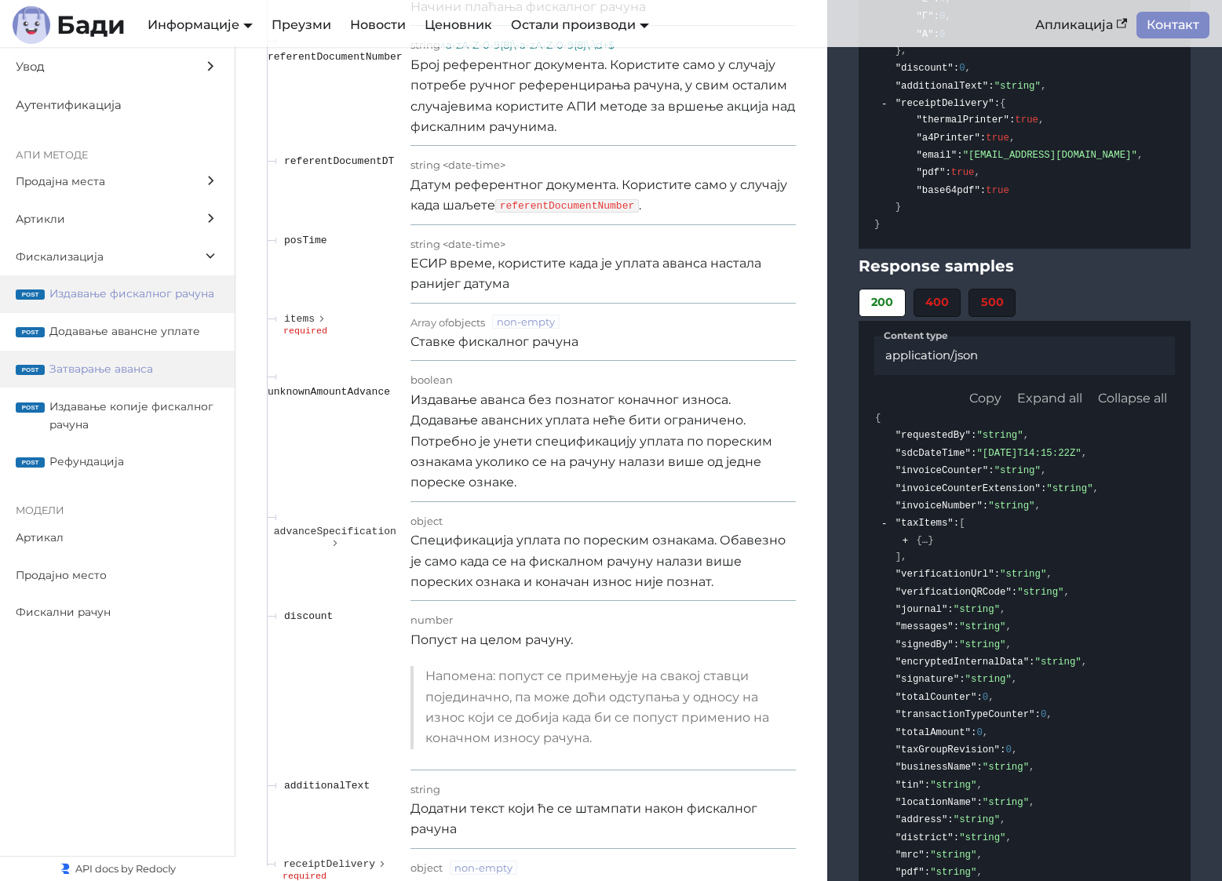
click at [148, 360] on span "Затварање аванса" at bounding box center [134, 369] width 170 height 18
